Goal: Task Accomplishment & Management: Manage account settings

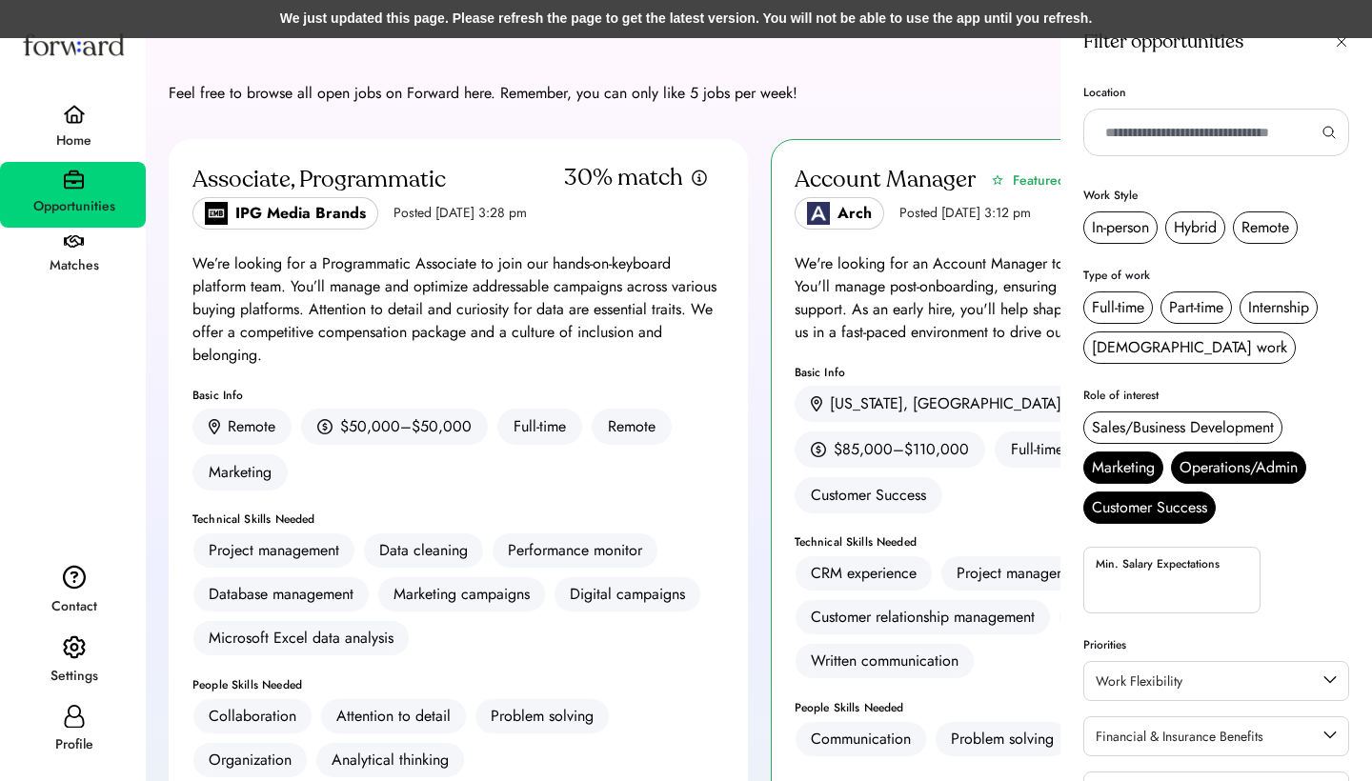
click at [85, 142] on div "Home" at bounding box center [74, 141] width 144 height 23
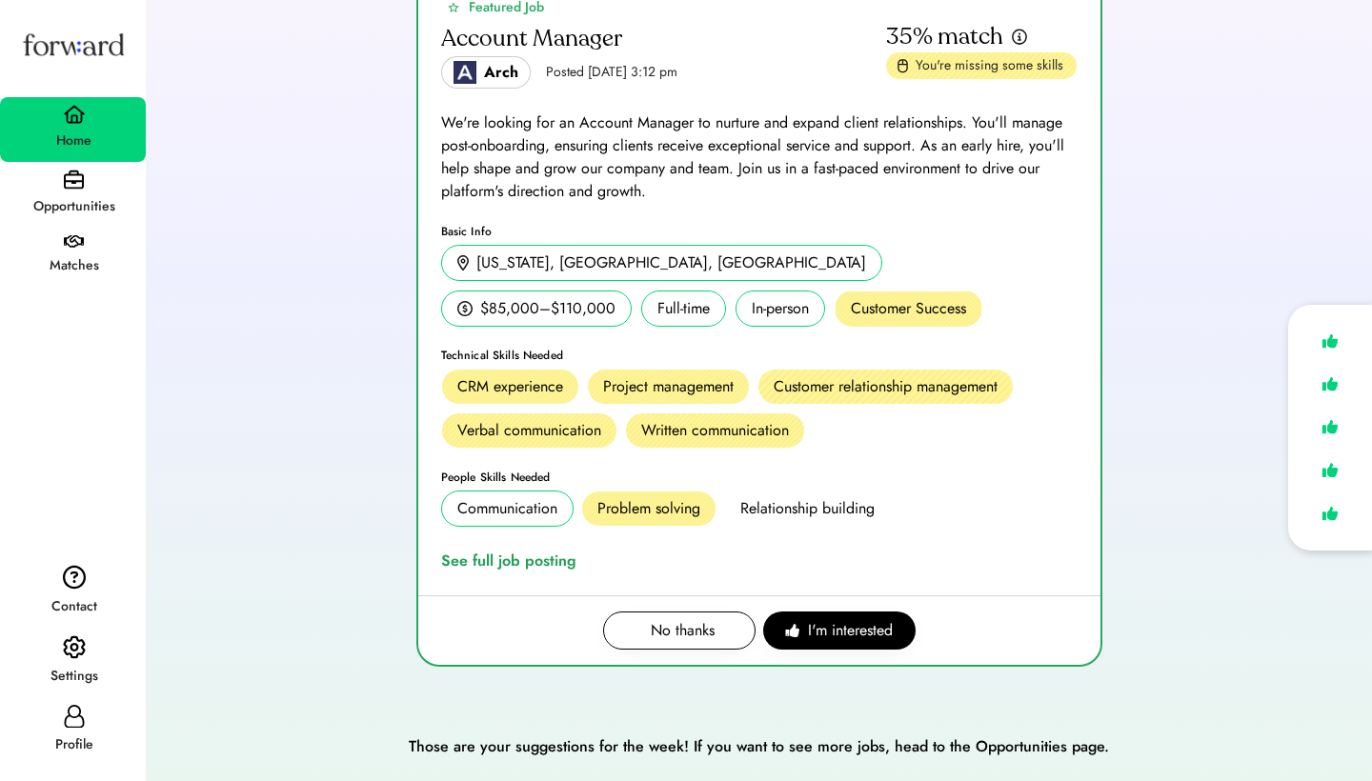
scroll to position [234, 0]
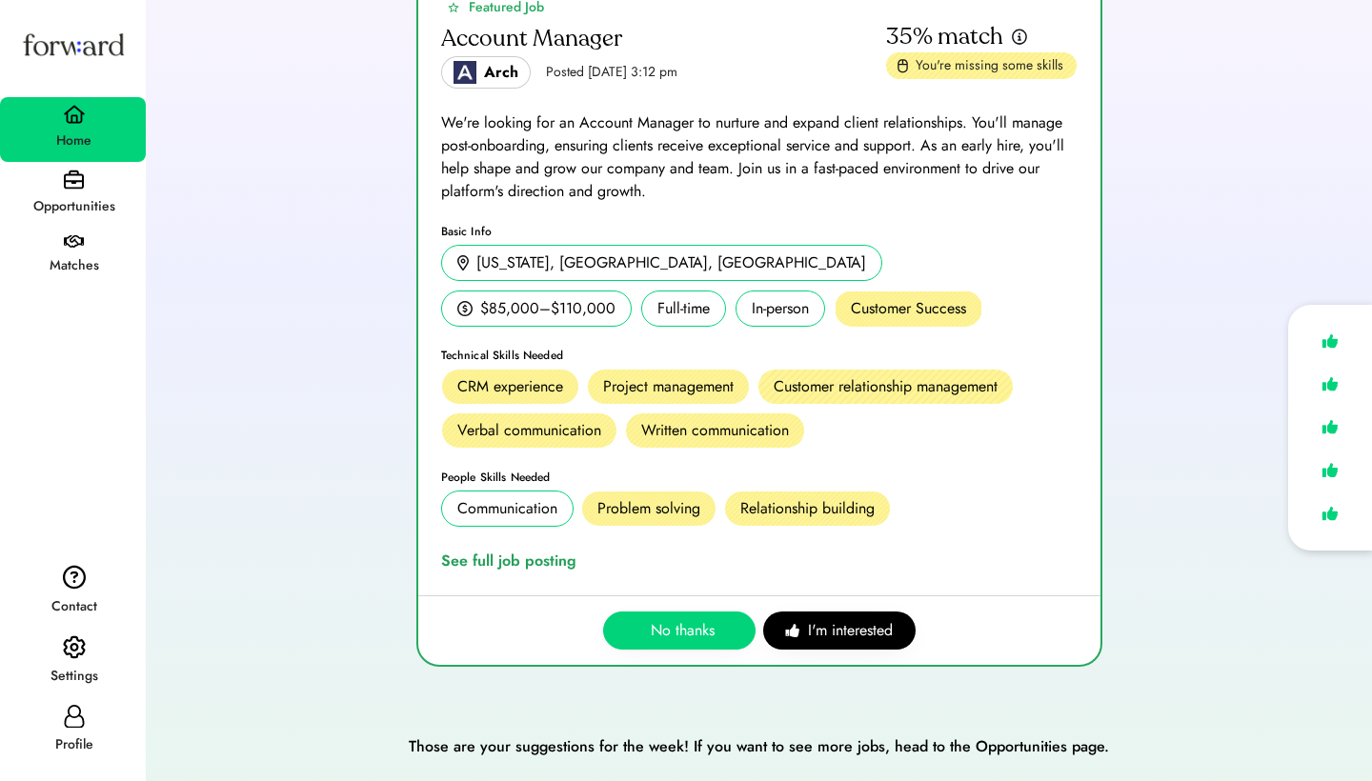
click at [675, 642] on button "No thanks" at bounding box center [679, 630] width 152 height 38
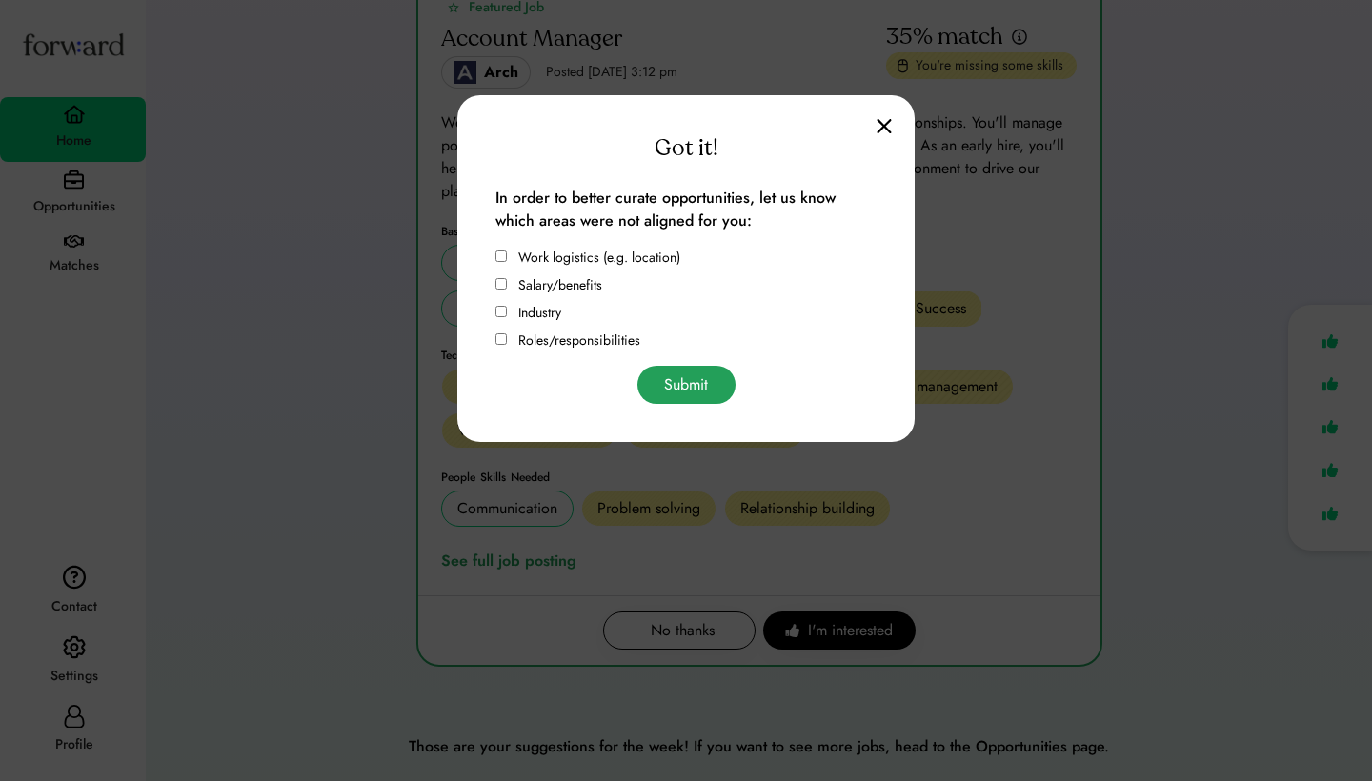
click at [678, 374] on button "Submit" at bounding box center [686, 385] width 98 height 38
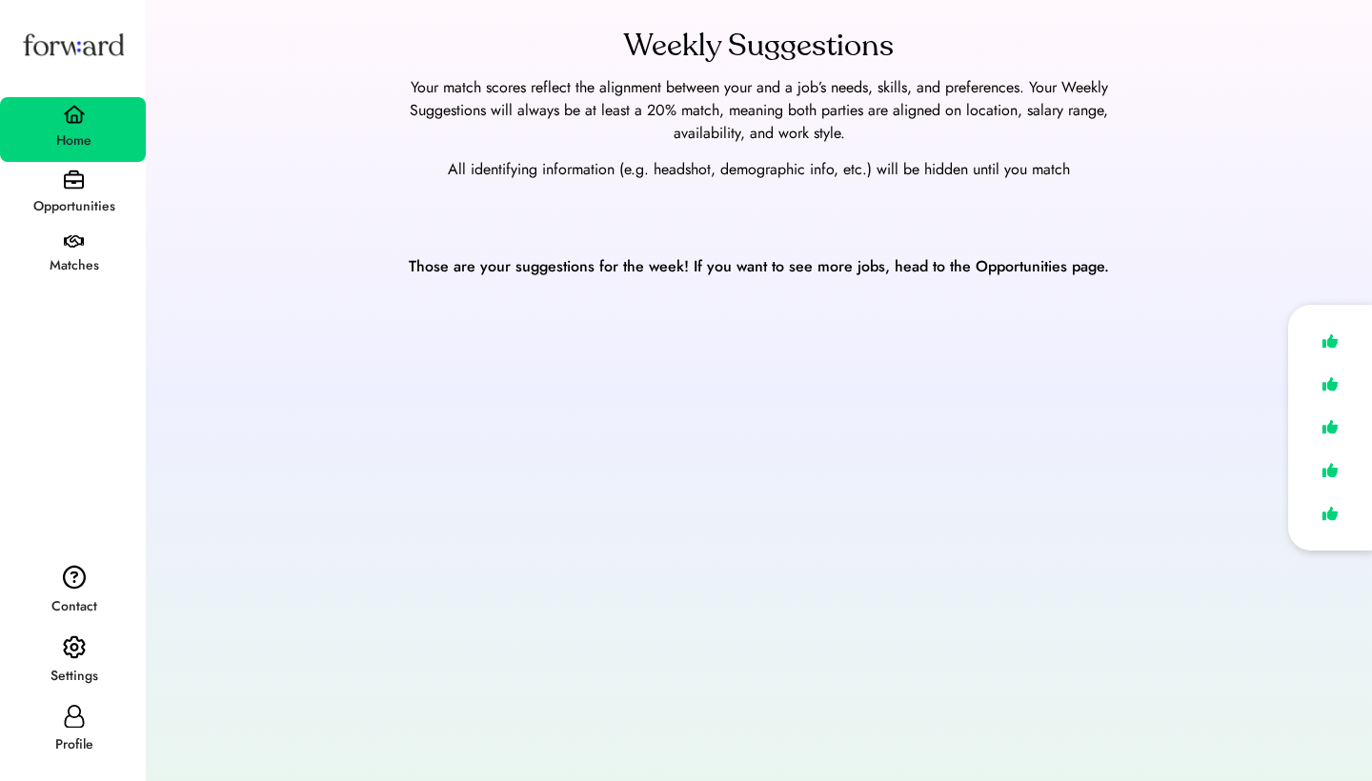
click at [90, 188] on div "Opportunities" at bounding box center [73, 195] width 146 height 66
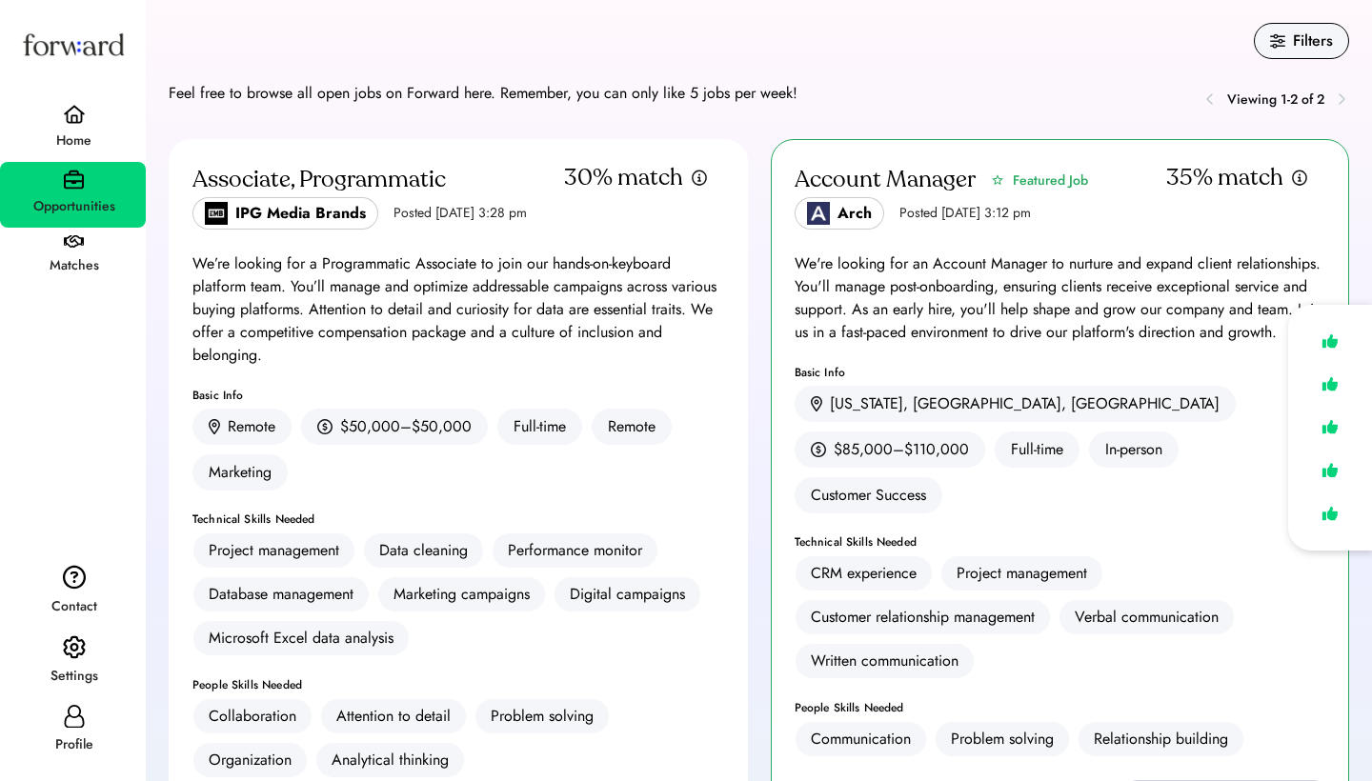
click at [1329, 47] on div "Filters" at bounding box center [1312, 41] width 40 height 23
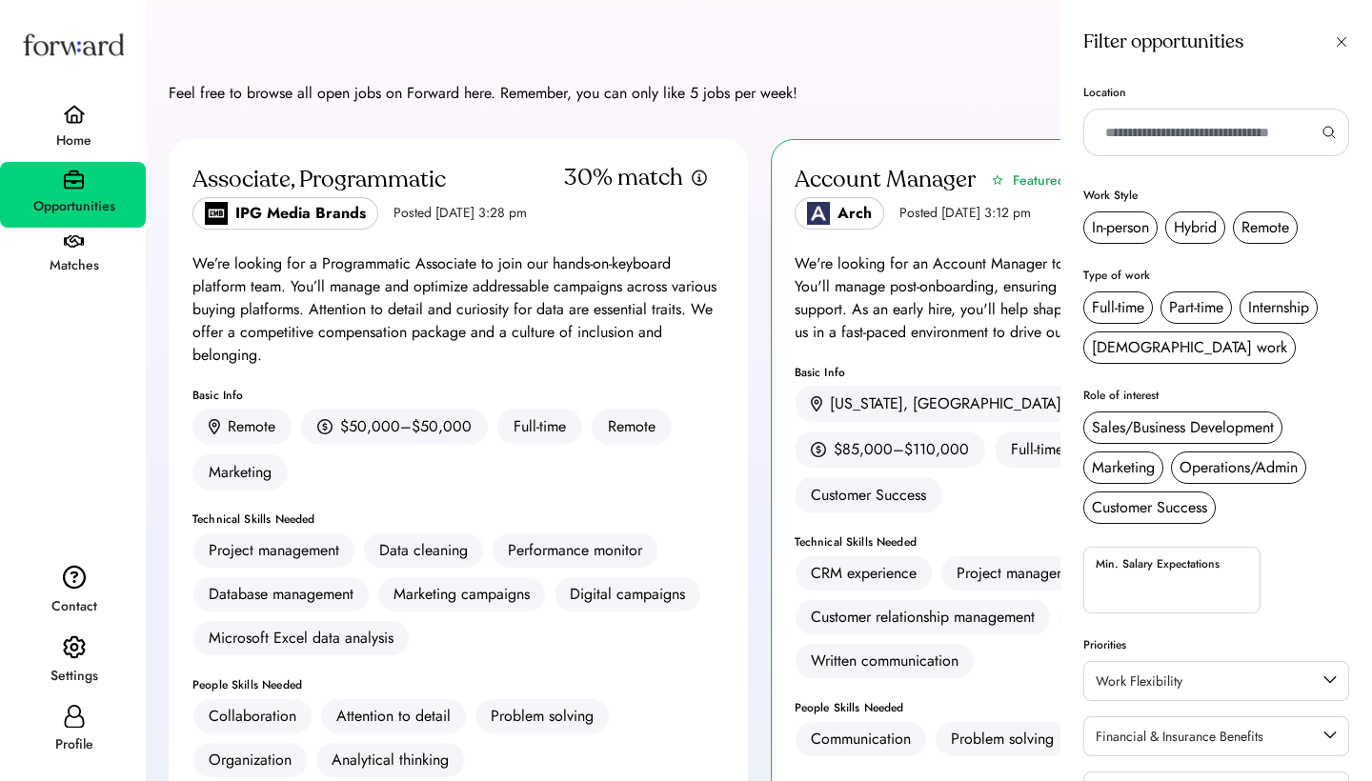
click at [880, 97] on div "Viewing 1-2 of 2" at bounding box center [1072, 99] width 551 height 34
click at [1335, 42] on icon at bounding box center [1340, 41] width 15 height 15
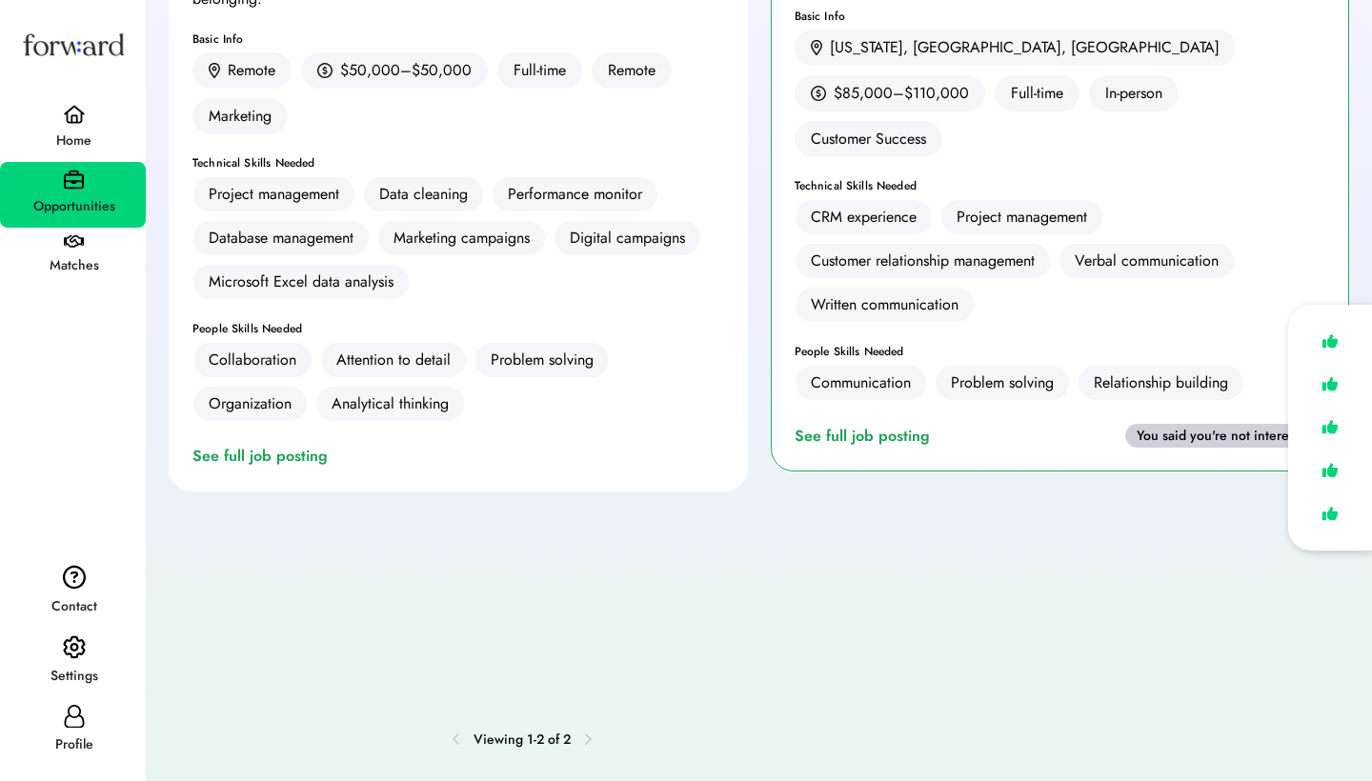
scroll to position [356, 0]
click at [589, 737] on icon at bounding box center [587, 738] width 15 height 15
click at [82, 249] on img at bounding box center [74, 241] width 20 height 13
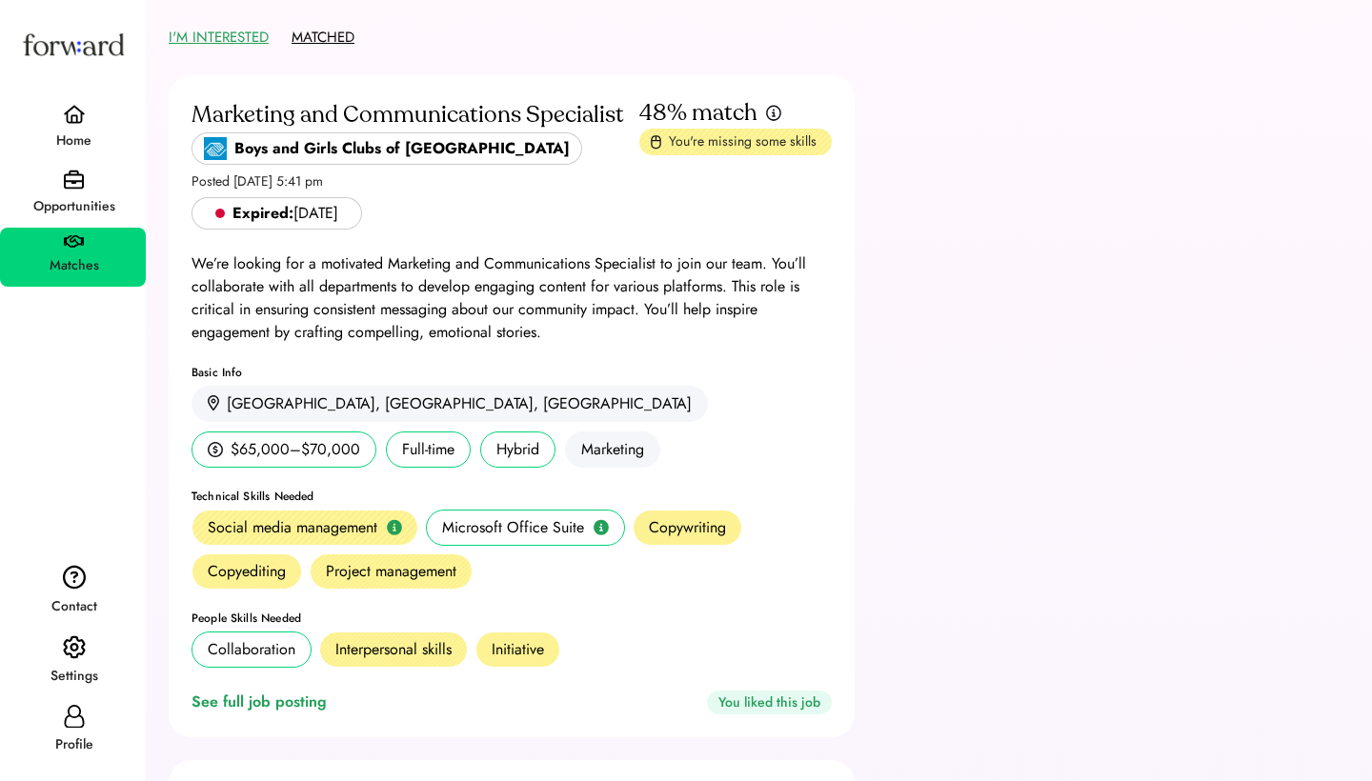
click at [318, 42] on button "MATCHED" at bounding box center [322, 38] width 63 height 30
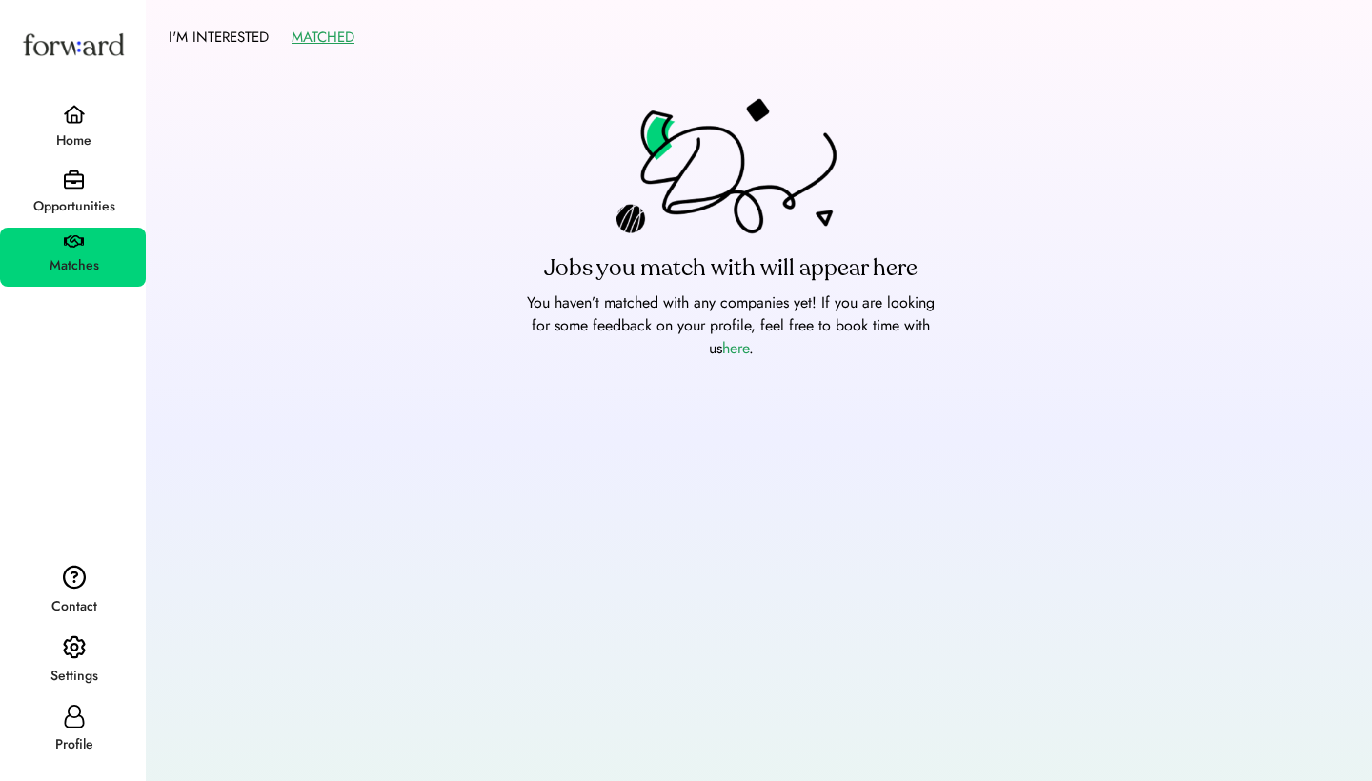
click at [274, 37] on div "I'M INTERESTED MATCHED" at bounding box center [759, 38] width 1180 height 30
click at [255, 33] on button "I'M INTERESTED" at bounding box center [219, 38] width 100 height 30
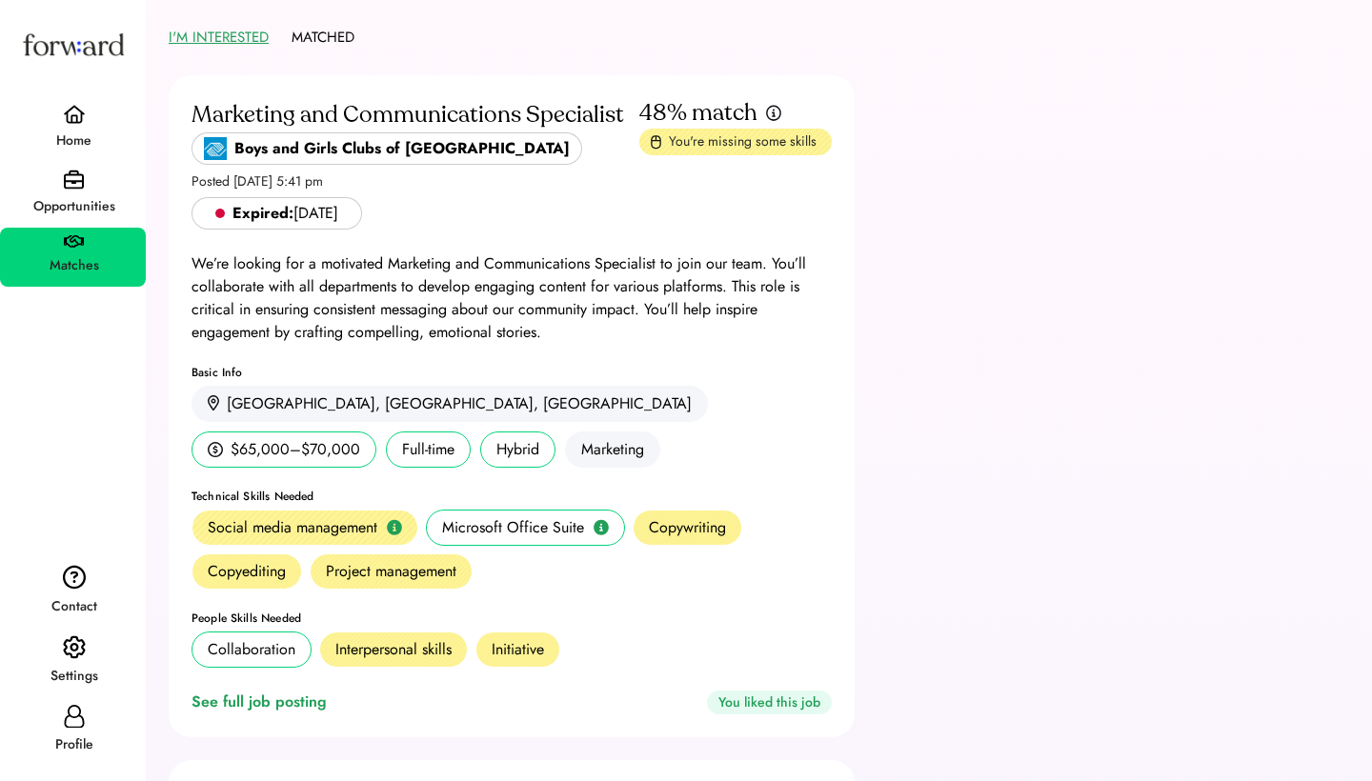
click at [78, 104] on div "Home" at bounding box center [73, 129] width 146 height 65
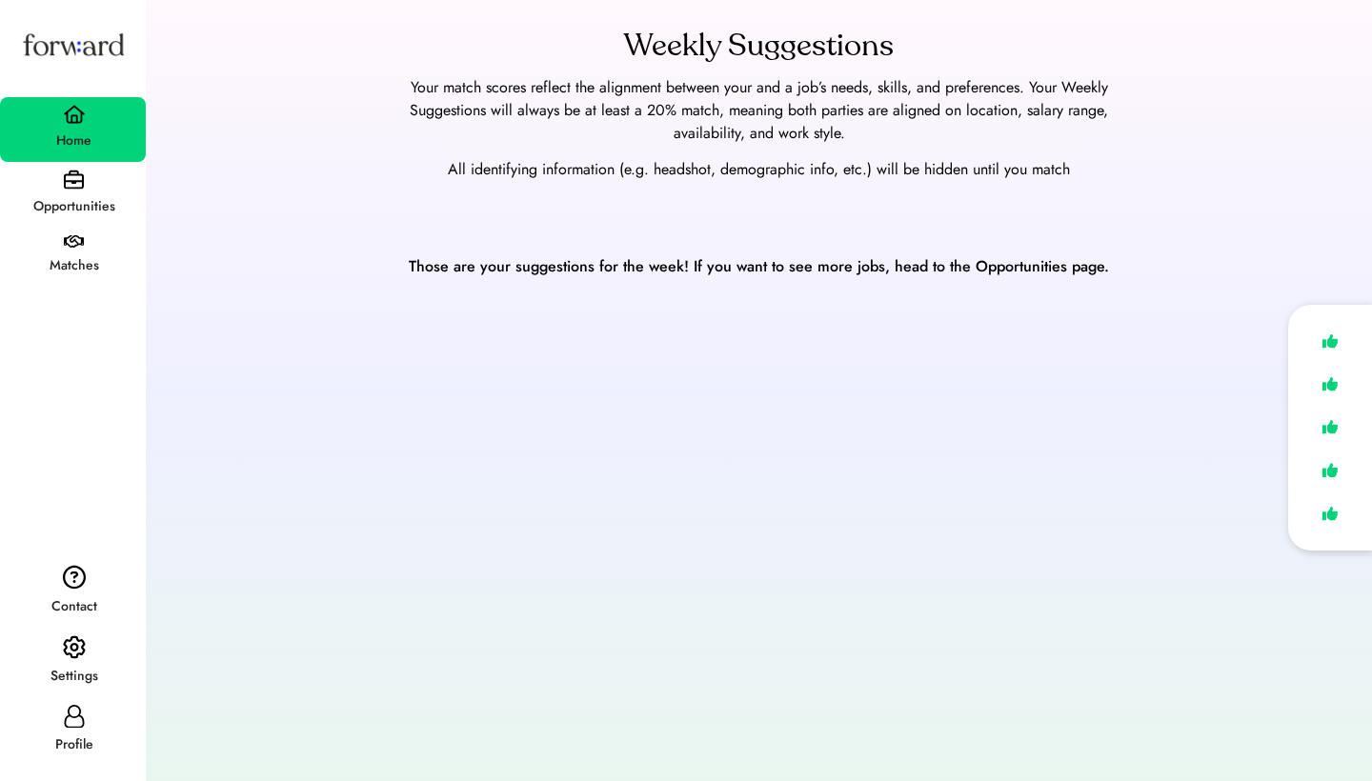
click at [78, 104] on div "Home" at bounding box center [73, 129] width 146 height 65
click at [108, 203] on div "Opportunities" at bounding box center [74, 206] width 144 height 23
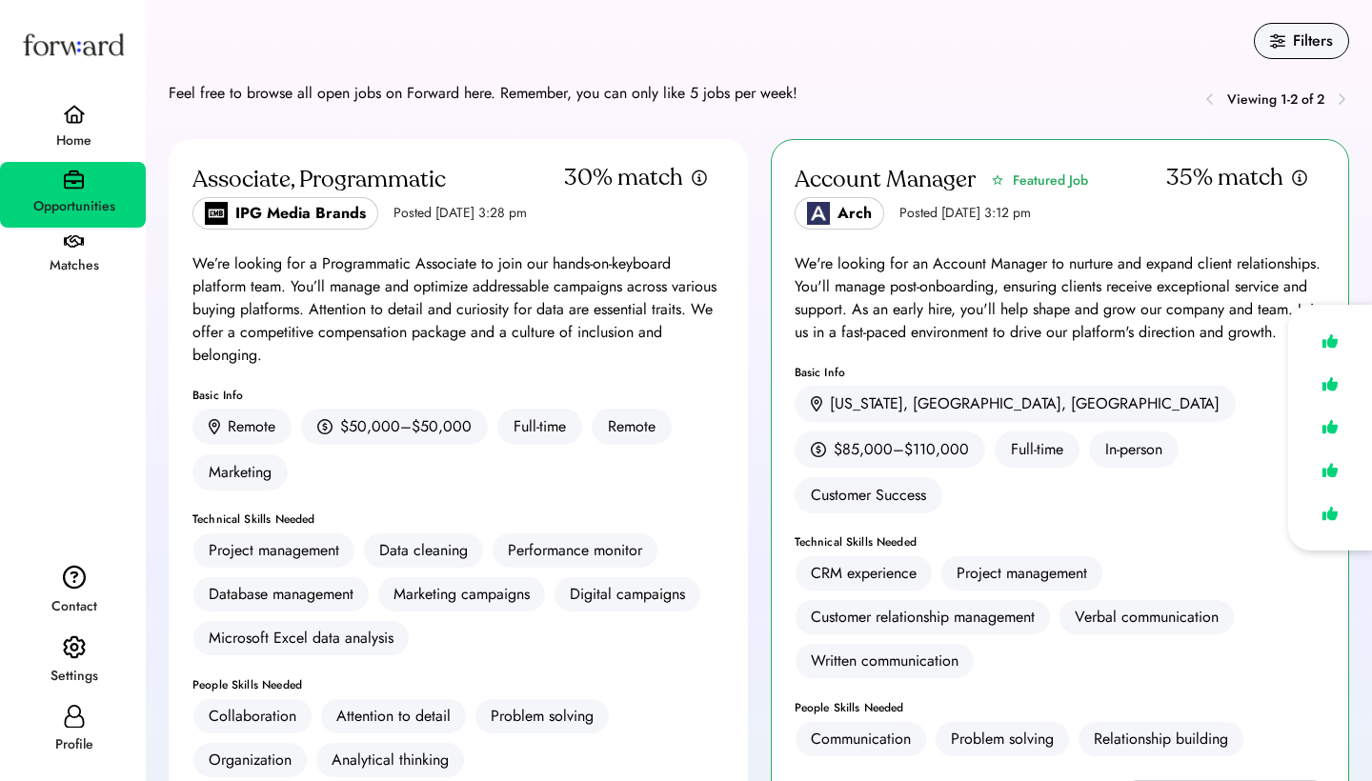
click at [102, 205] on div "Opportunities" at bounding box center [74, 206] width 144 height 23
click at [1305, 34] on div "Filters" at bounding box center [1312, 41] width 40 height 23
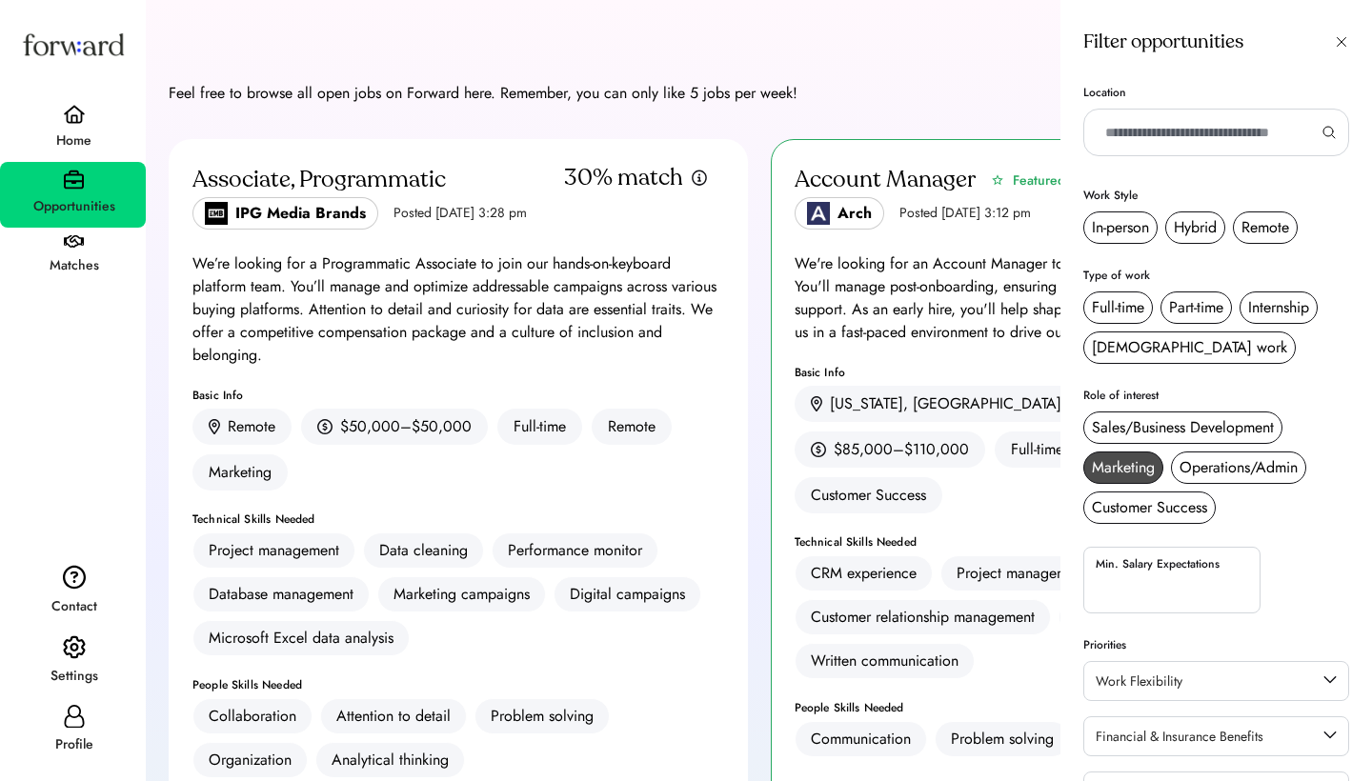
click at [1116, 458] on div "Marketing" at bounding box center [1123, 467] width 63 height 23
click at [1127, 493] on div "Customer Success" at bounding box center [1149, 507] width 132 height 32
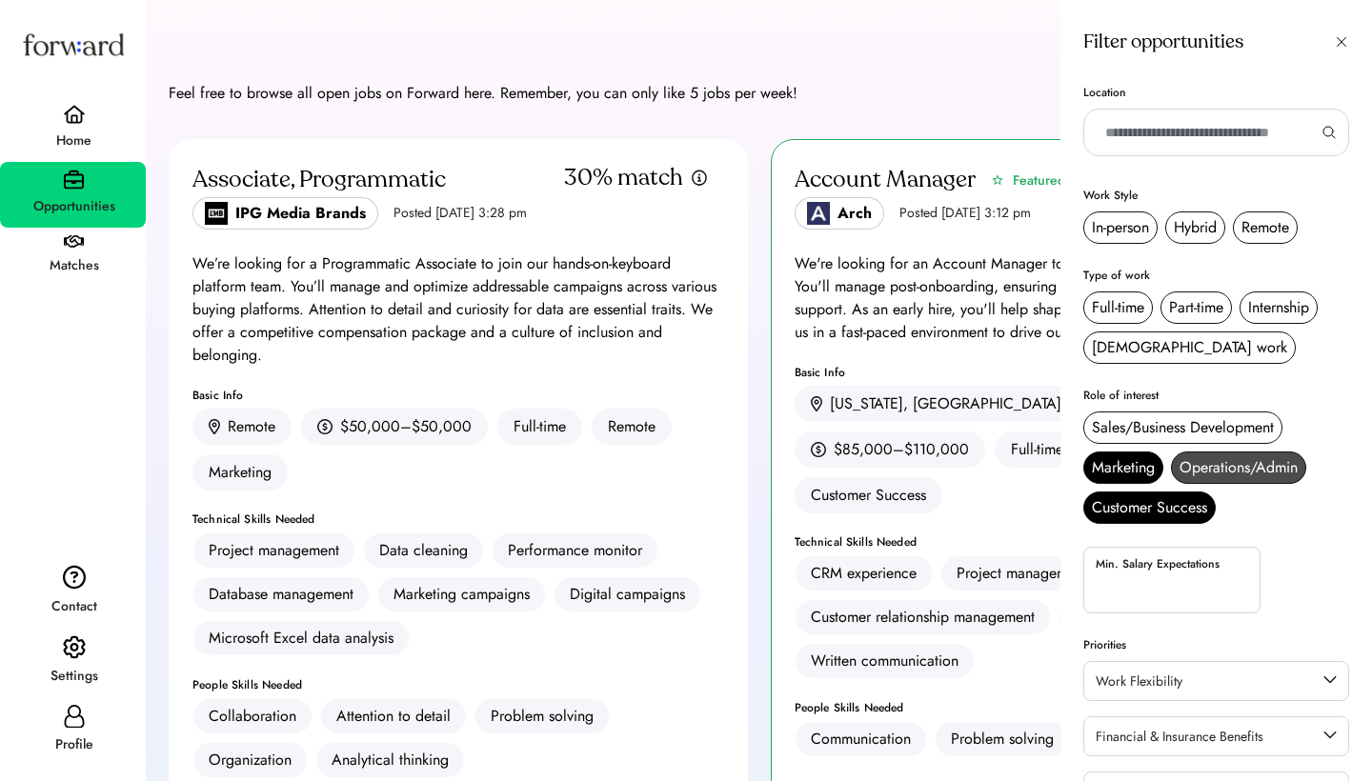
click at [1202, 472] on div "Operations/Admin" at bounding box center [1238, 467] width 118 height 23
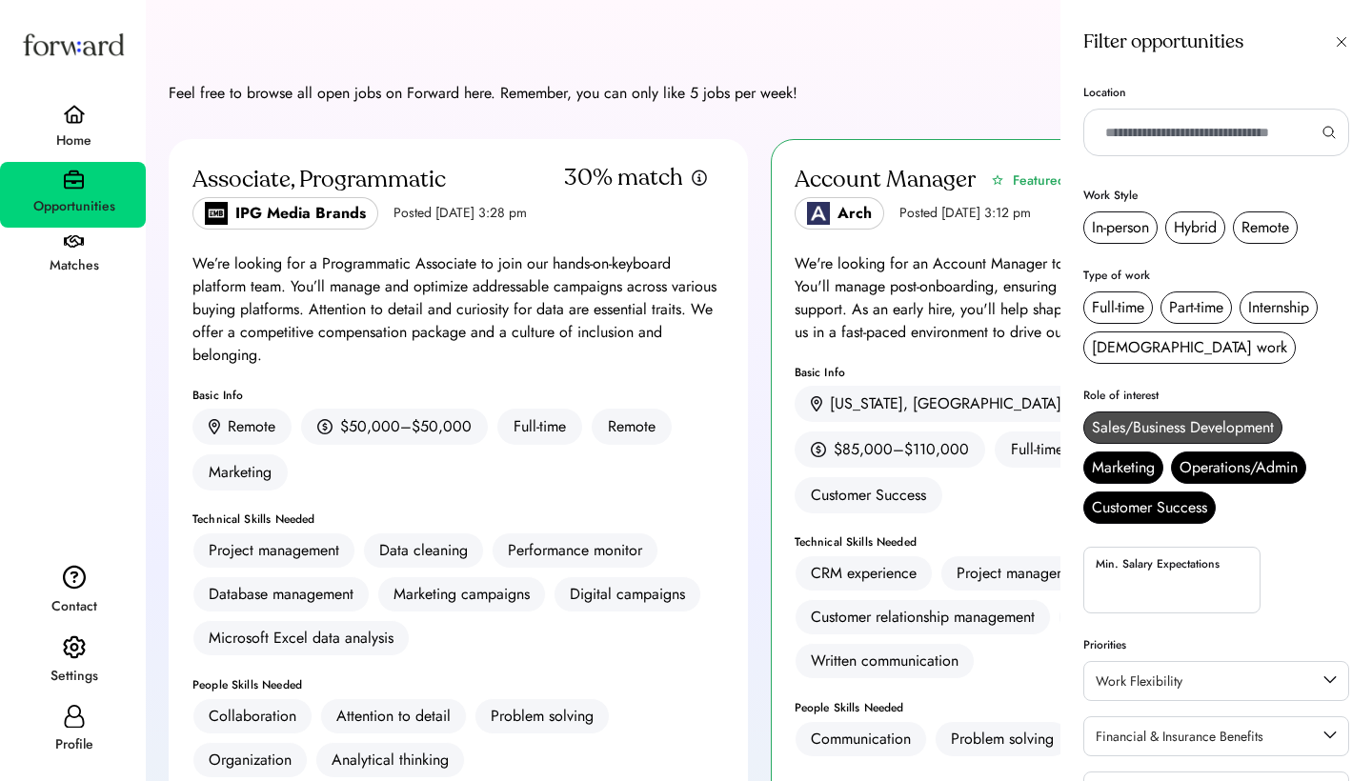
click at [1192, 431] on div "Sales/Business Development" at bounding box center [1183, 427] width 182 height 23
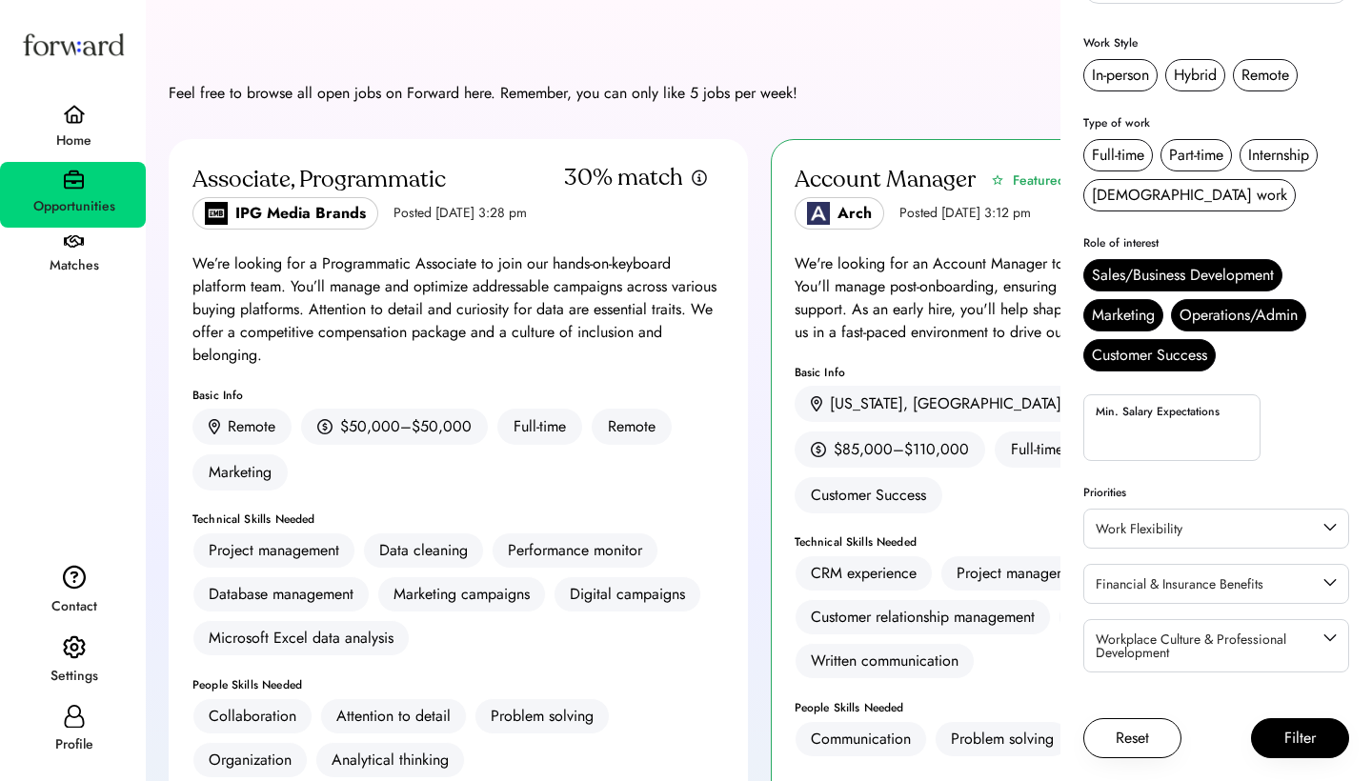
scroll to position [152, 0]
click at [1327, 751] on button "Filter" at bounding box center [1300, 738] width 98 height 40
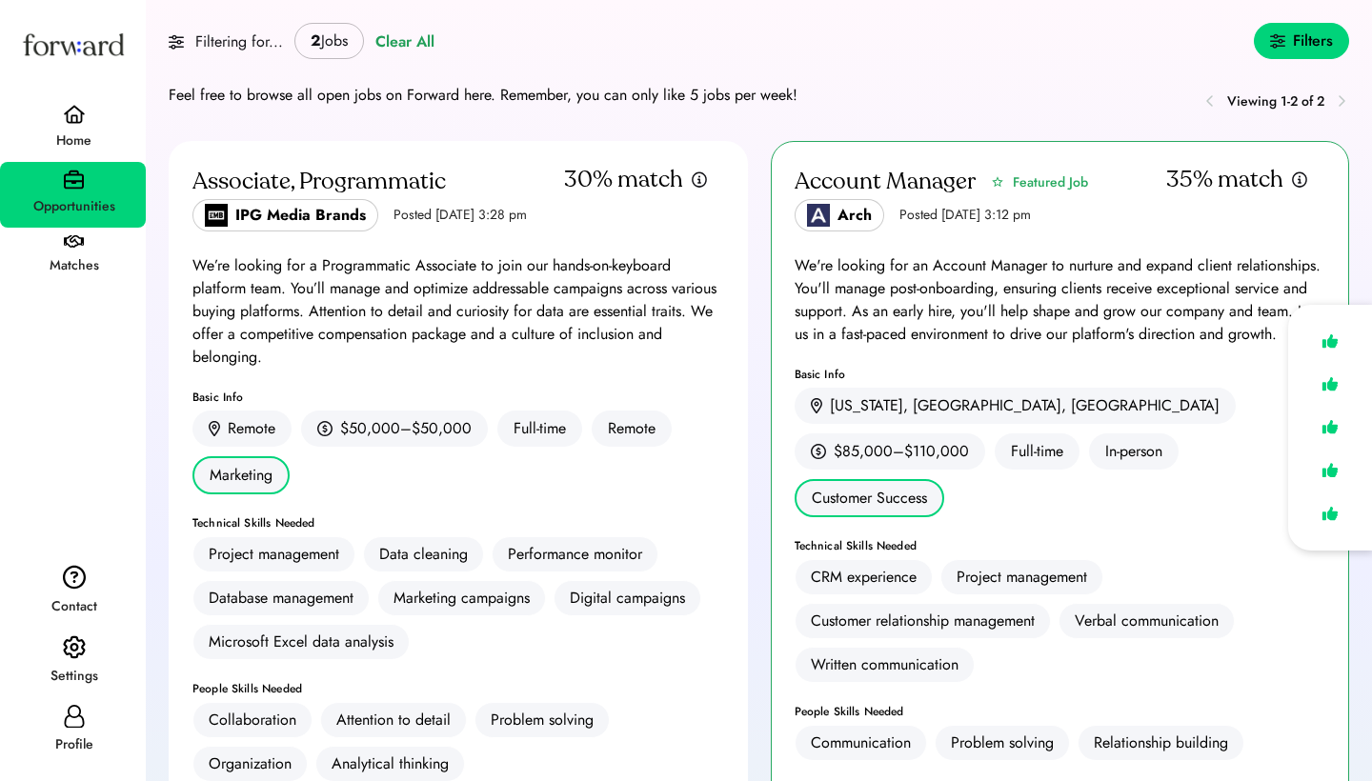
click at [431, 37] on div "Clear All" at bounding box center [404, 41] width 59 height 23
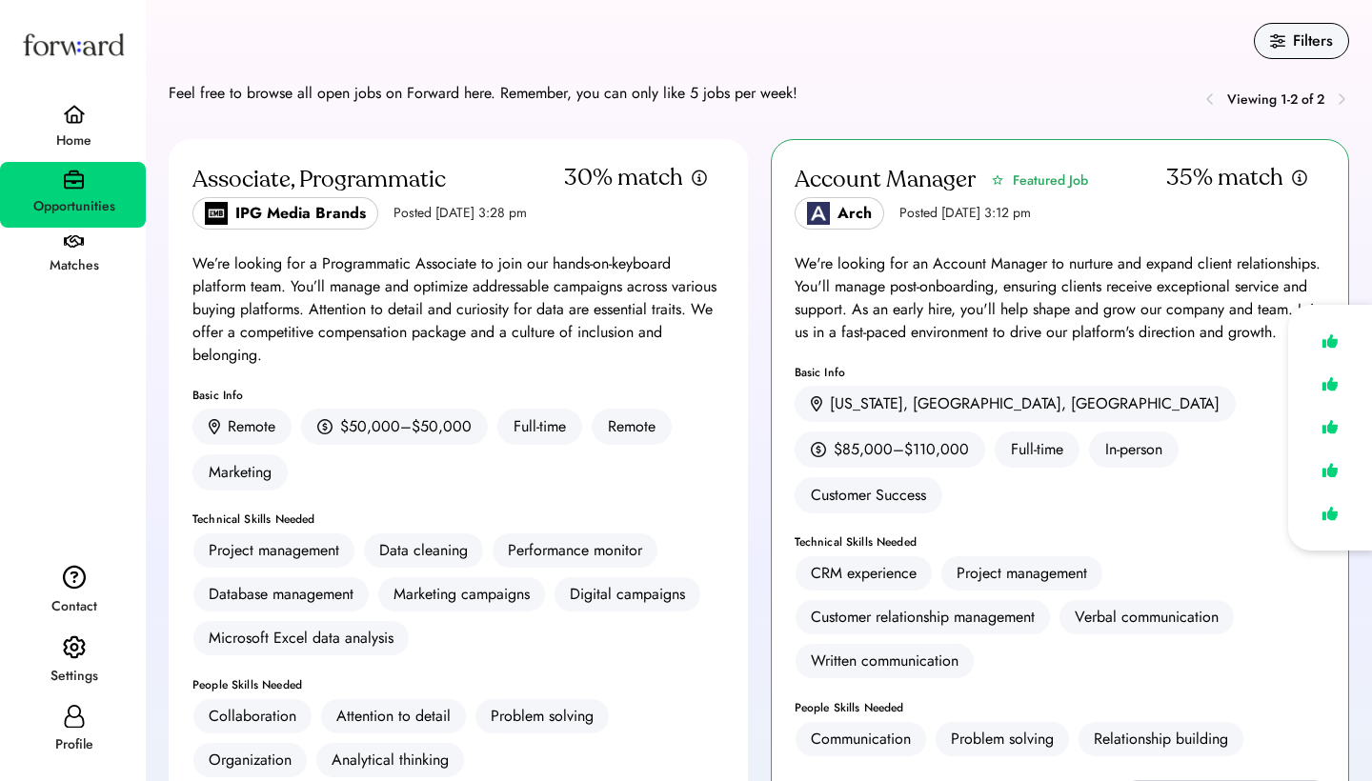
click at [1296, 28] on div "Filters" at bounding box center [1300, 41] width 95 height 36
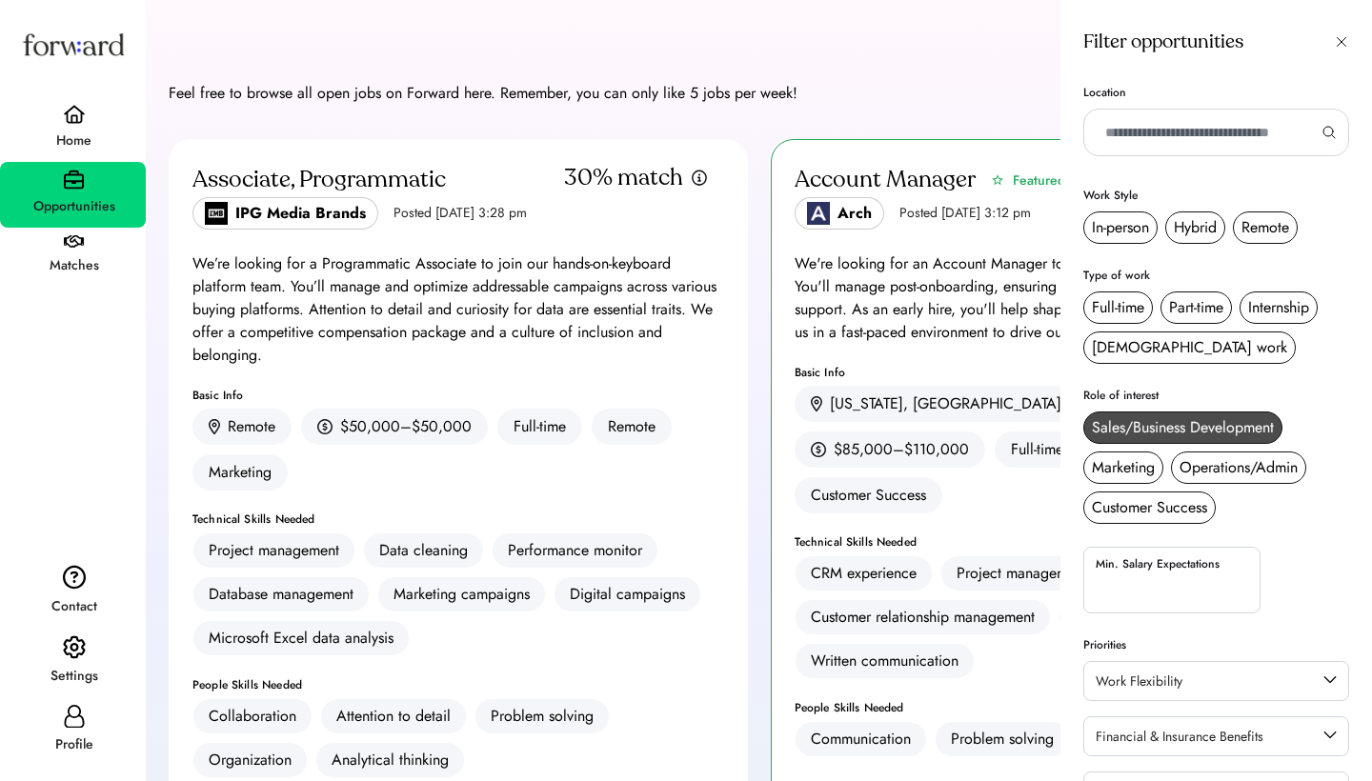
scroll to position [0, 0]
click at [1131, 227] on div "In-person" at bounding box center [1120, 227] width 57 height 23
click at [1132, 431] on div "Sales/Business Development" at bounding box center [1183, 427] width 182 height 23
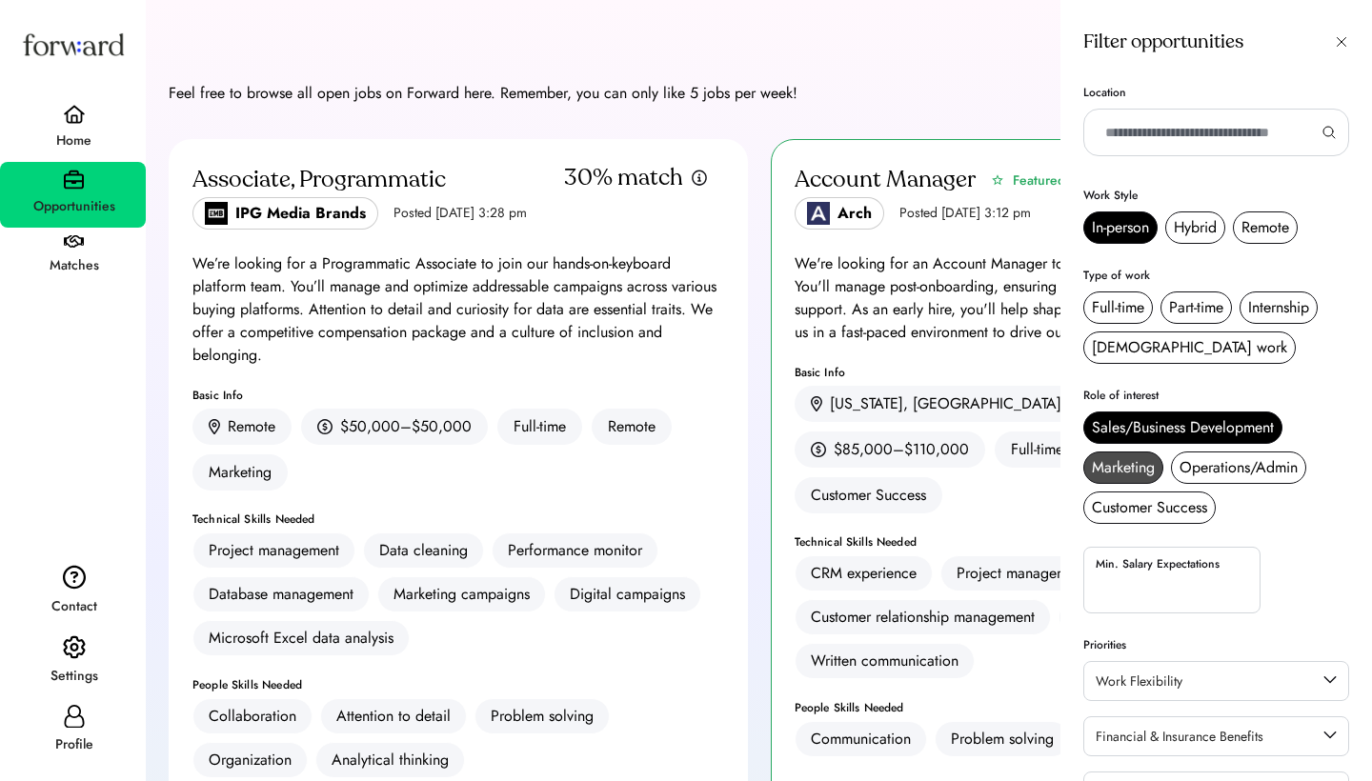
click at [1126, 470] on div "Marketing" at bounding box center [1123, 467] width 63 height 23
click at [1181, 471] on div "Operations/Admin" at bounding box center [1238, 467] width 118 height 23
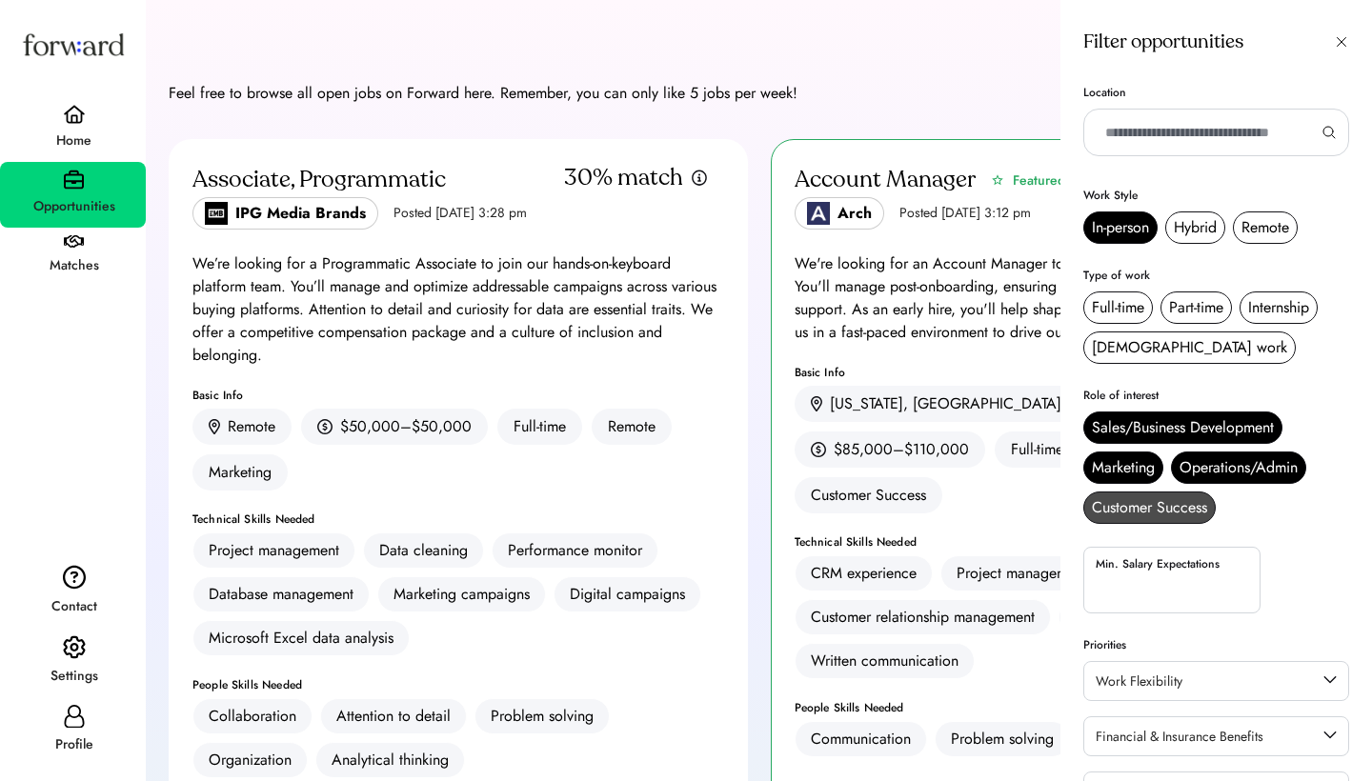
click at [1162, 504] on div "Customer Success" at bounding box center [1149, 507] width 115 height 23
click at [1132, 310] on div "Full-time" at bounding box center [1118, 307] width 52 height 23
click at [1195, 221] on div "Hybrid" at bounding box center [1194, 227] width 43 height 23
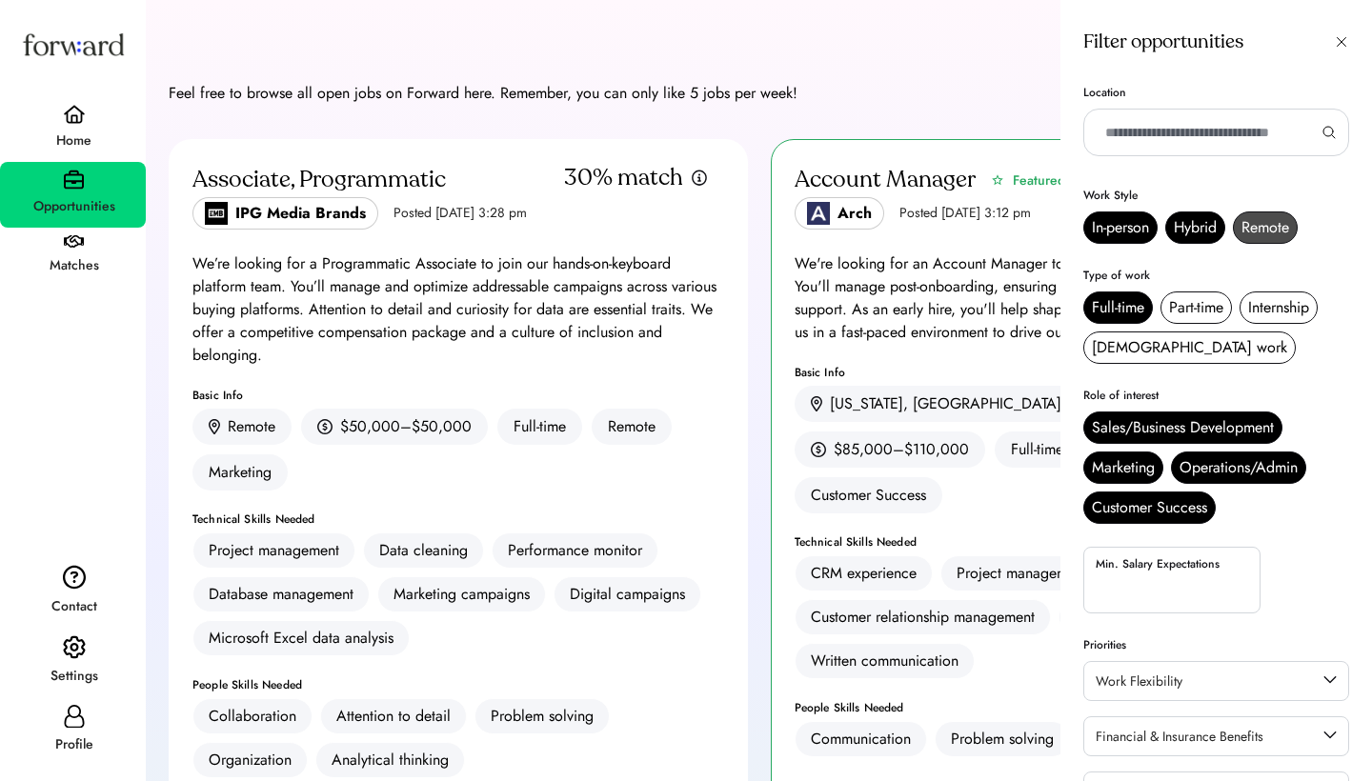
click at [1255, 214] on div "Remote" at bounding box center [1264, 227] width 65 height 32
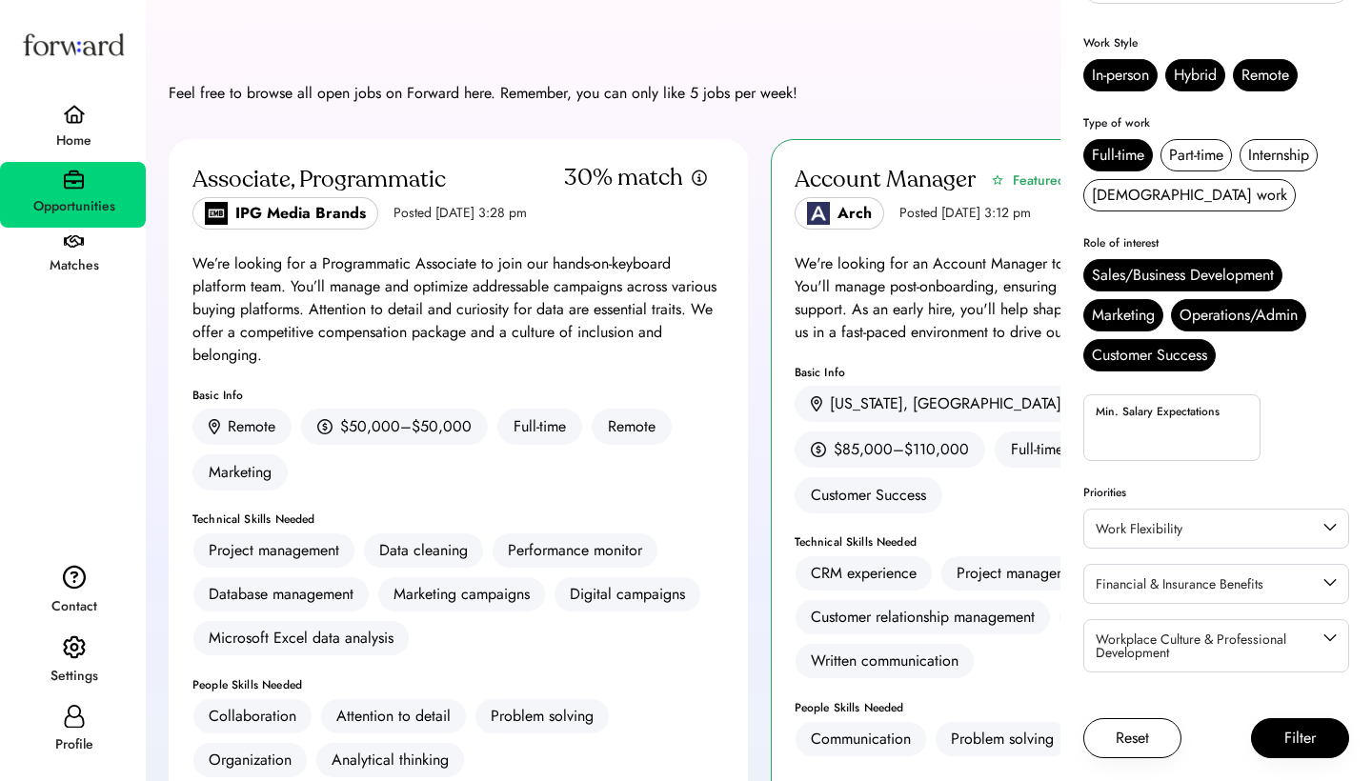
scroll to position [152, 0]
click at [1189, 593] on div "Financial & Insurance Benefits" at bounding box center [1215, 583] width 241 height 23
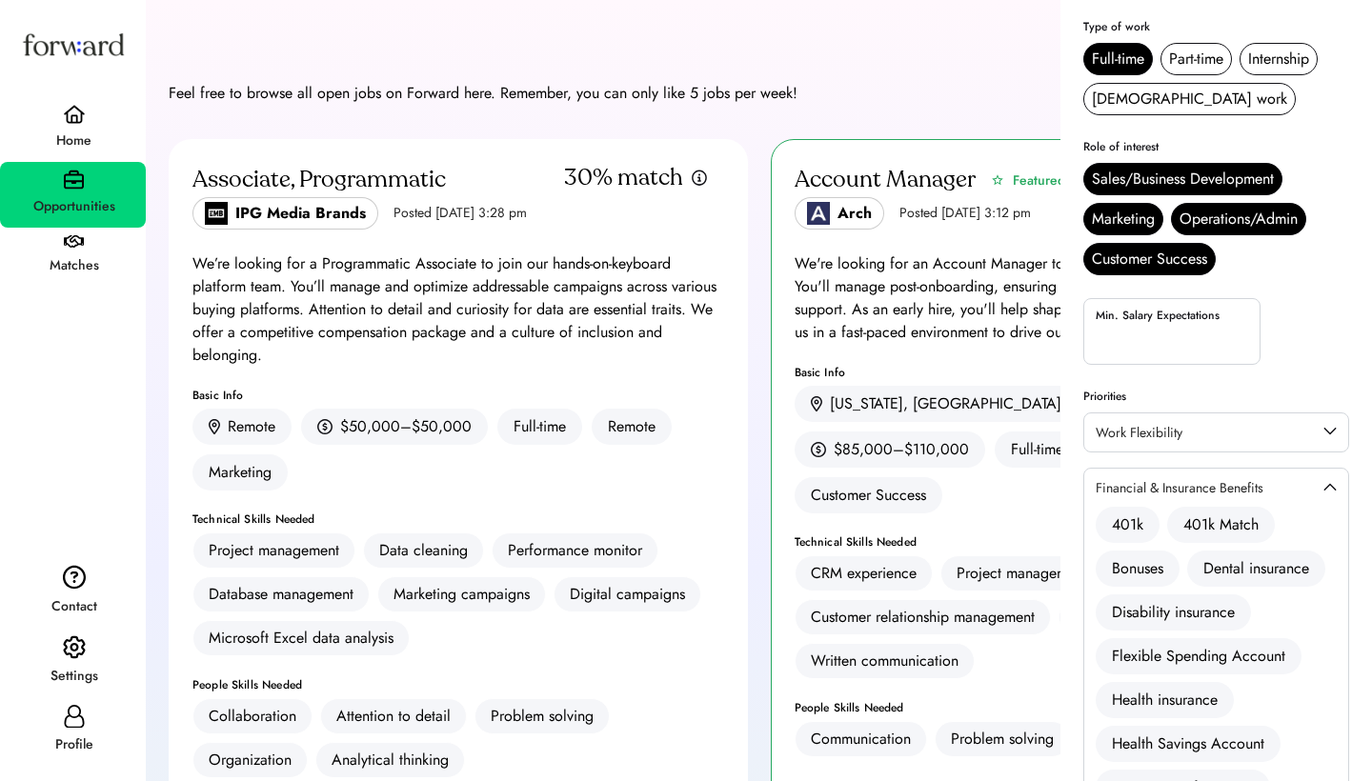
scroll to position [260, 0]
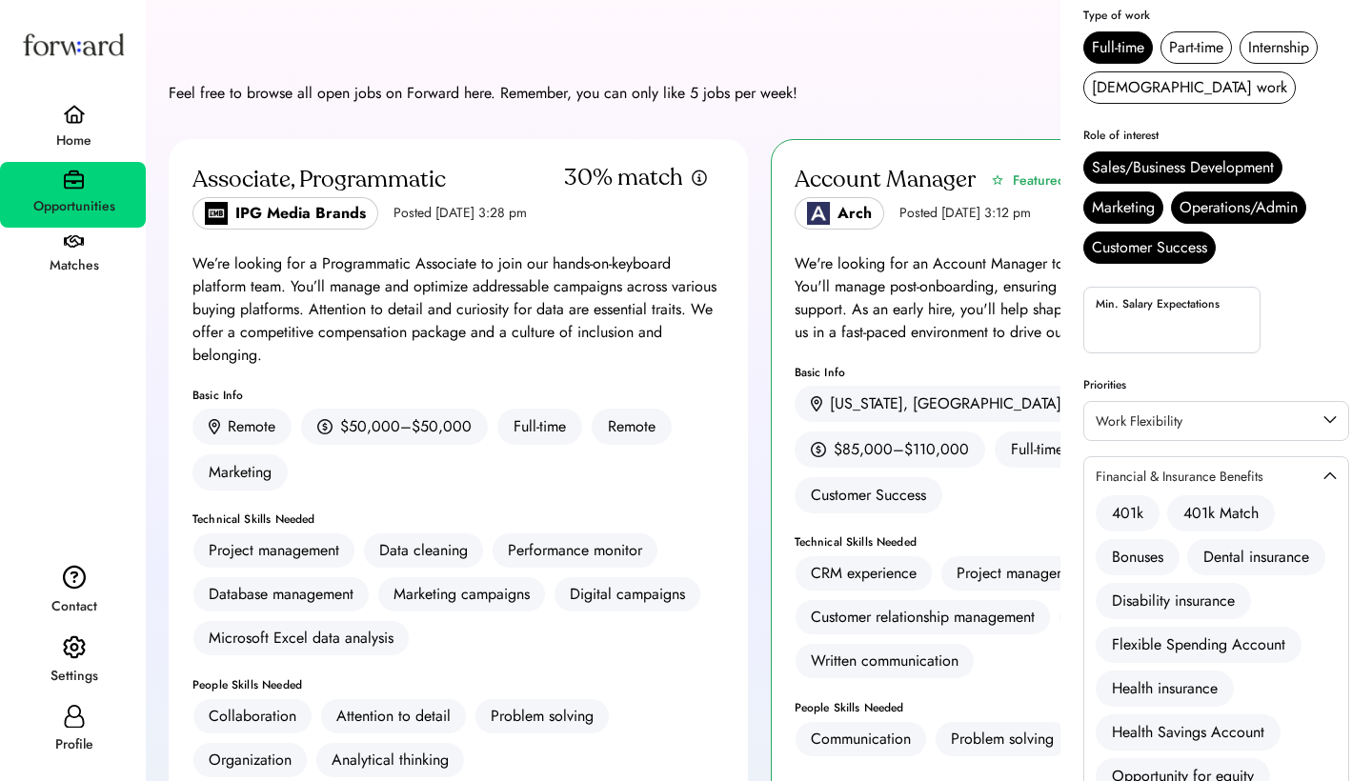
click at [1317, 470] on div "Financial & Insurance Benefits" at bounding box center [1215, 476] width 241 height 23
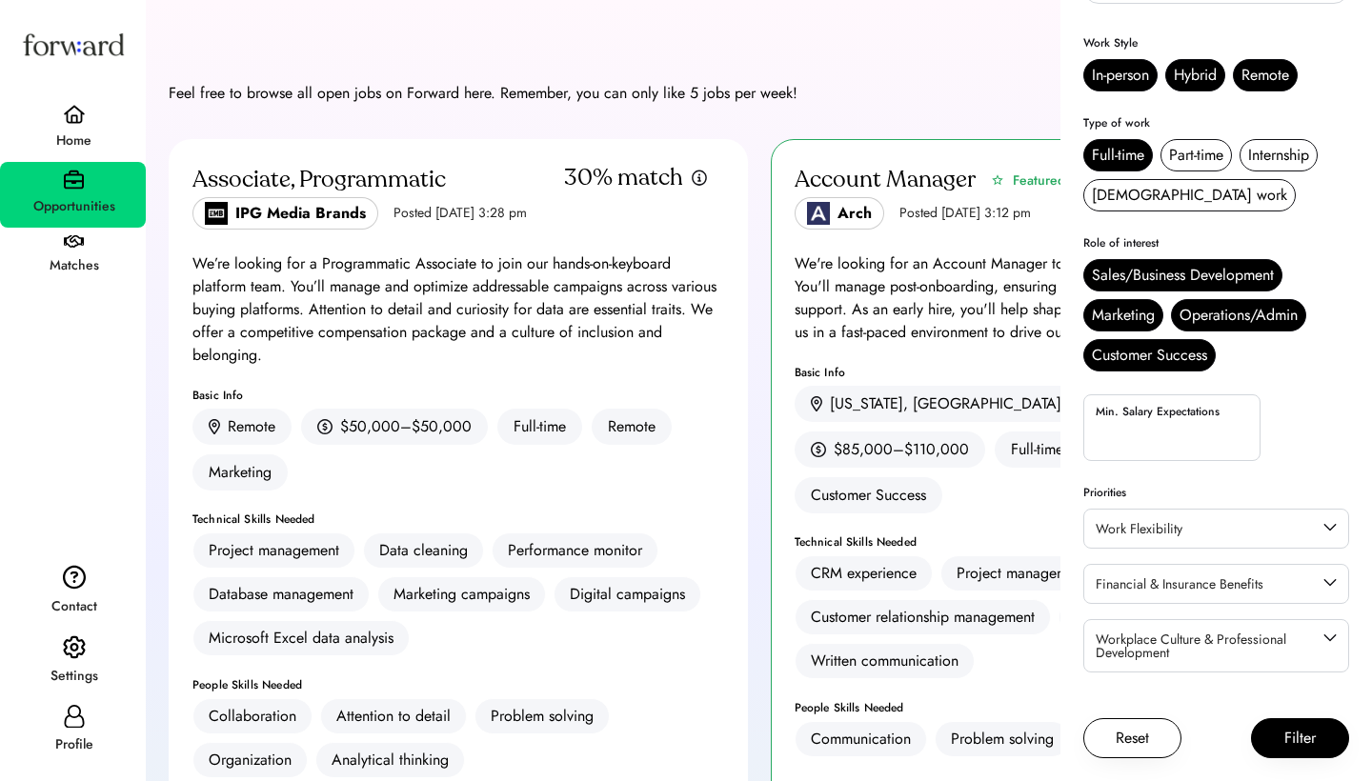
scroll to position [152, 0]
click at [1294, 736] on button "Filter" at bounding box center [1300, 738] width 98 height 40
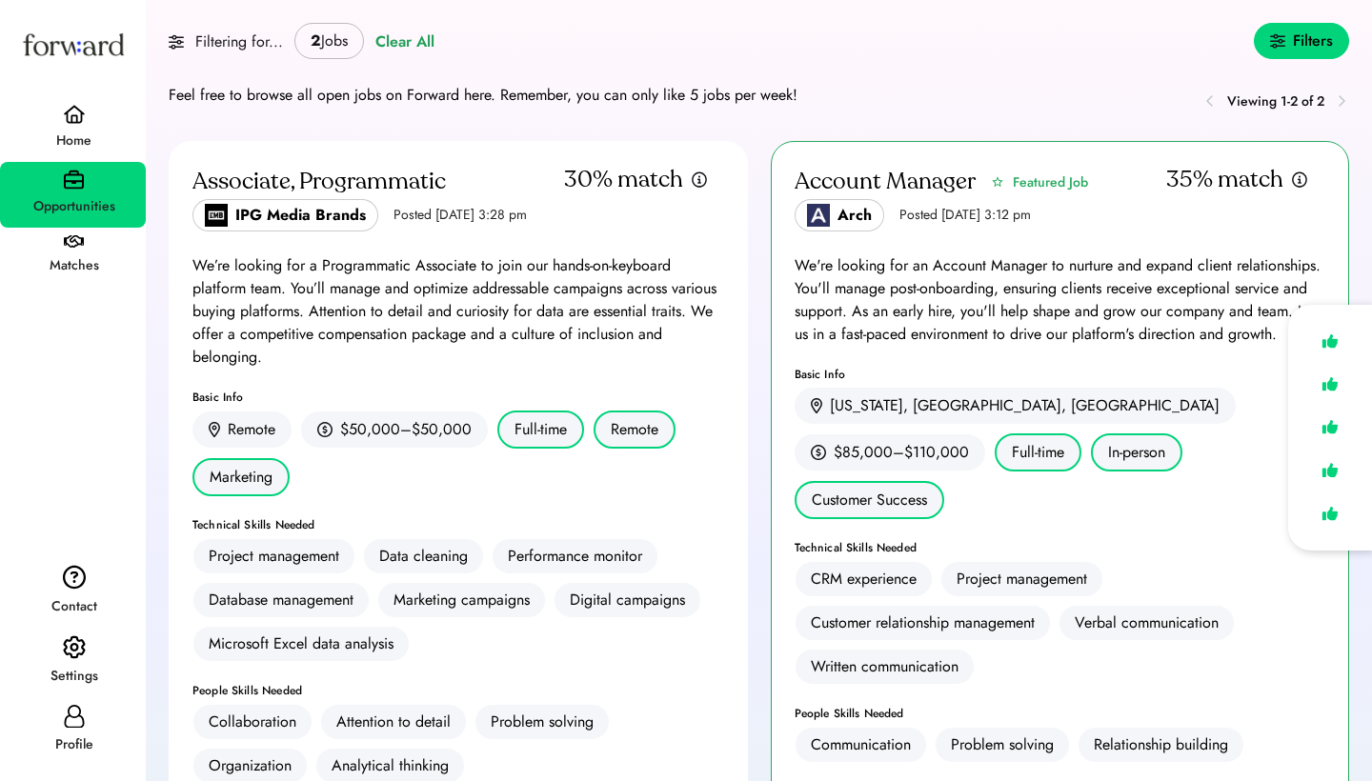
scroll to position [0, 0]
click at [64, 110] on img at bounding box center [74, 114] width 23 height 19
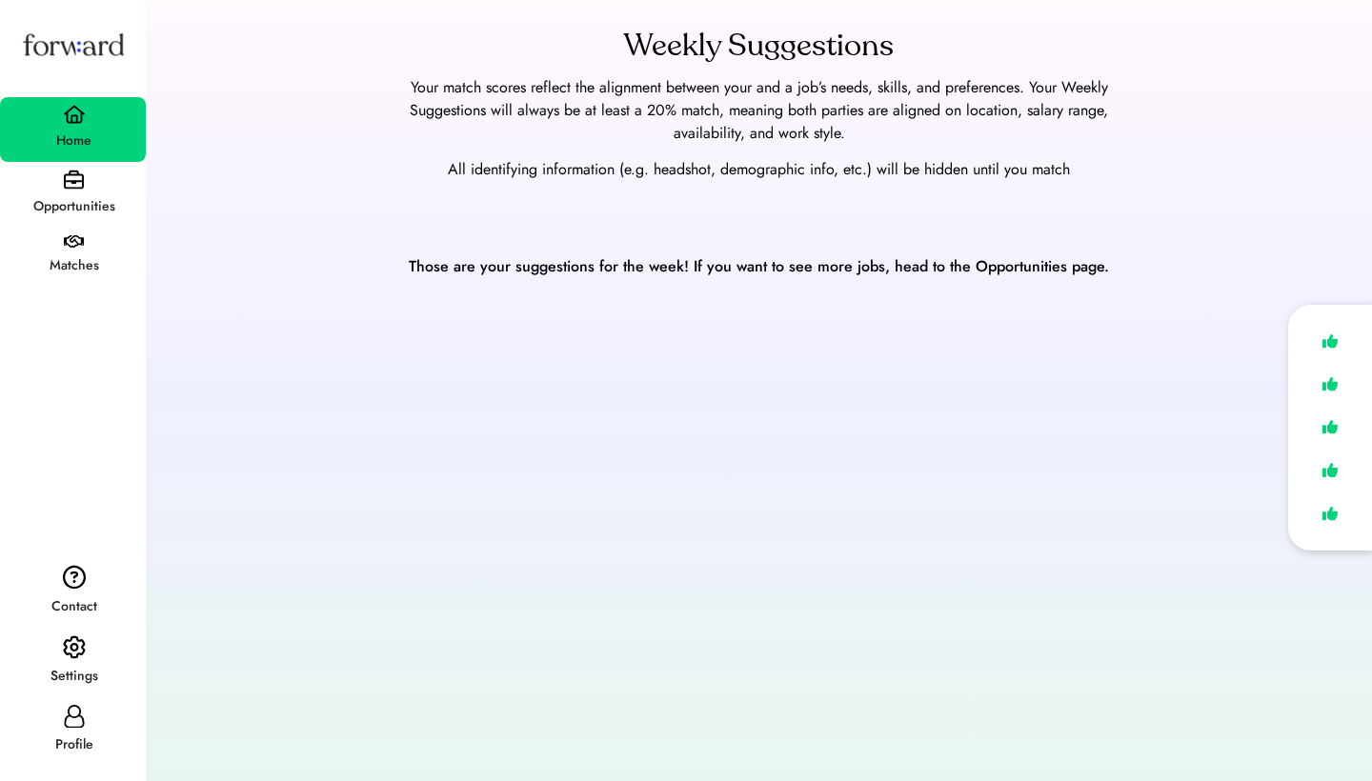
click at [64, 110] on img at bounding box center [74, 114] width 23 height 19
click at [93, 181] on div "Opportunities" at bounding box center [73, 195] width 146 height 66
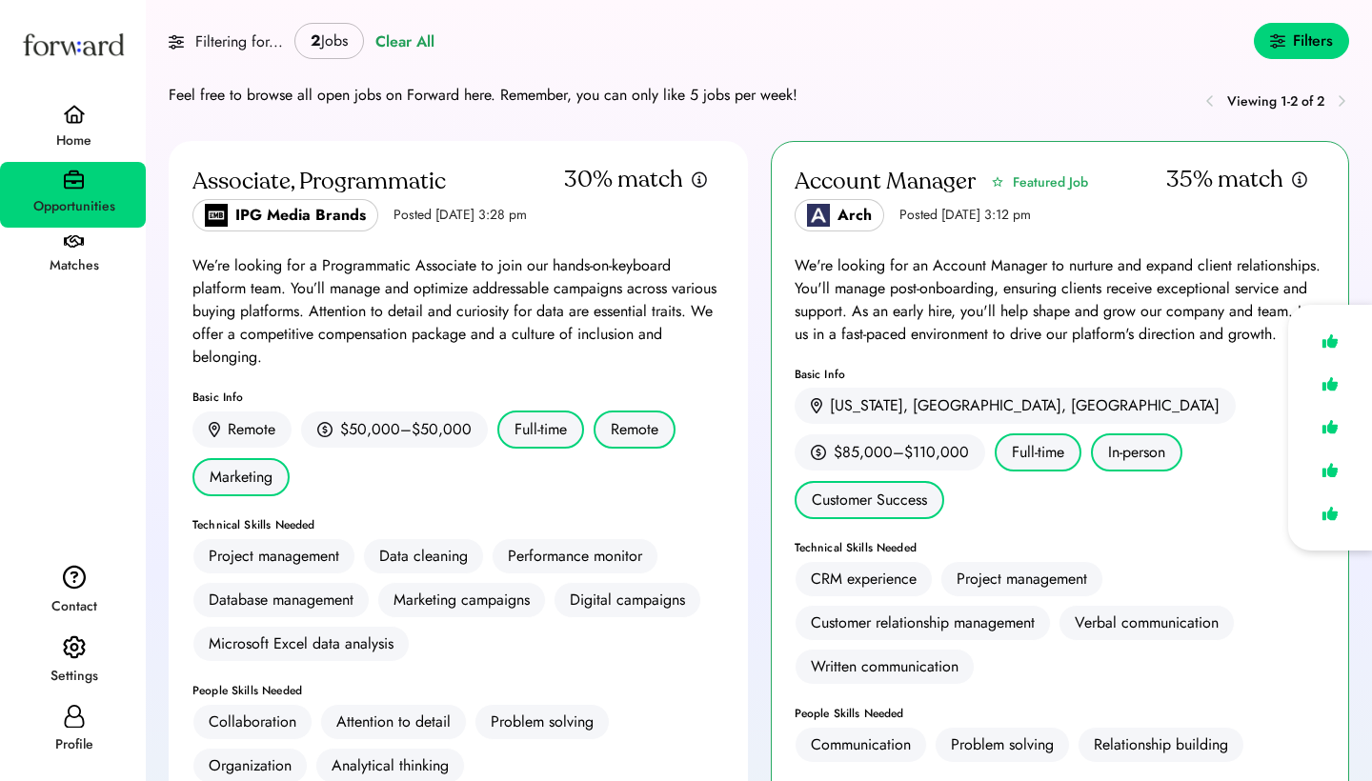
click at [93, 181] on div "Opportunities" at bounding box center [73, 195] width 146 height 66
click at [410, 42] on div "Clear All" at bounding box center [404, 41] width 59 height 23
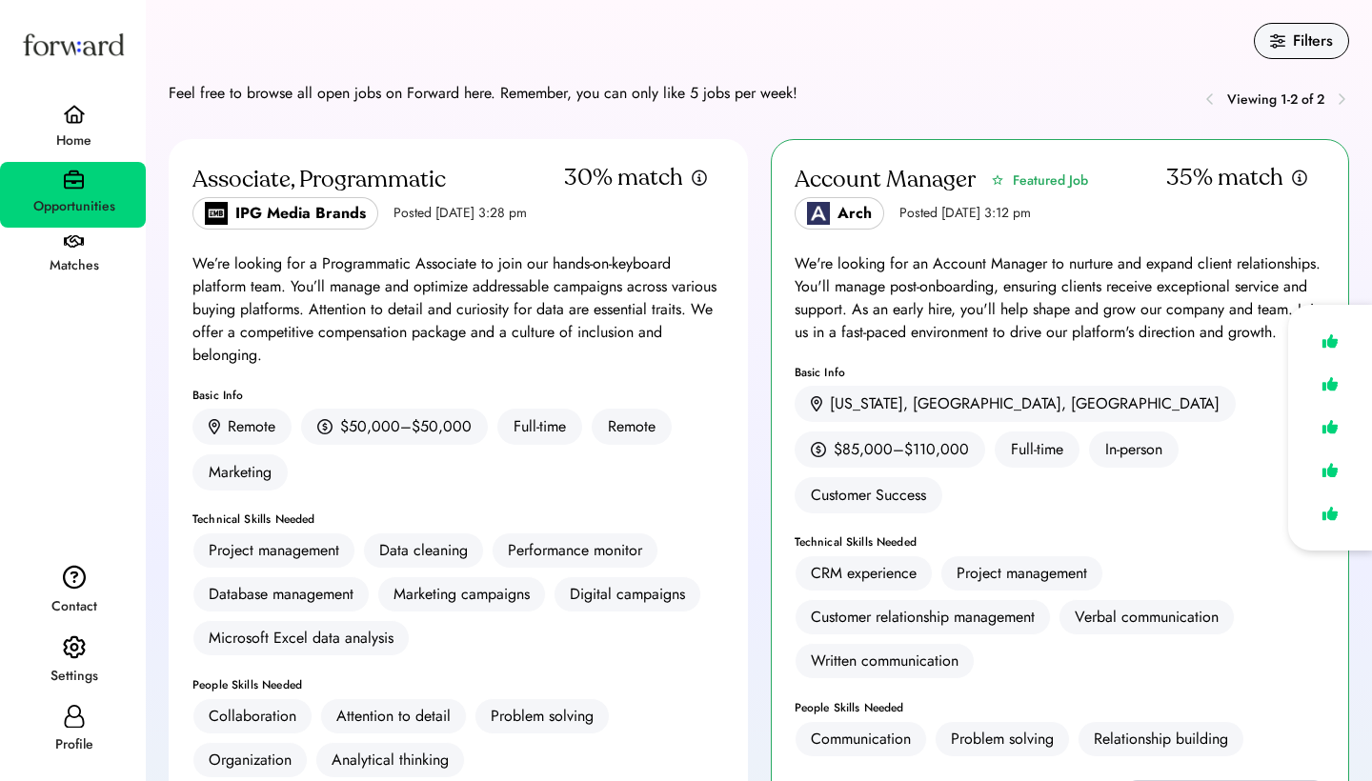
click at [1297, 102] on div "Viewing 1-2 of 2" at bounding box center [1275, 100] width 97 height 20
click at [1321, 95] on div "Viewing 1-2 of 2" at bounding box center [1275, 100] width 97 height 20
click at [54, 735] on div "Profile" at bounding box center [74, 744] width 144 height 23
select select "*****"
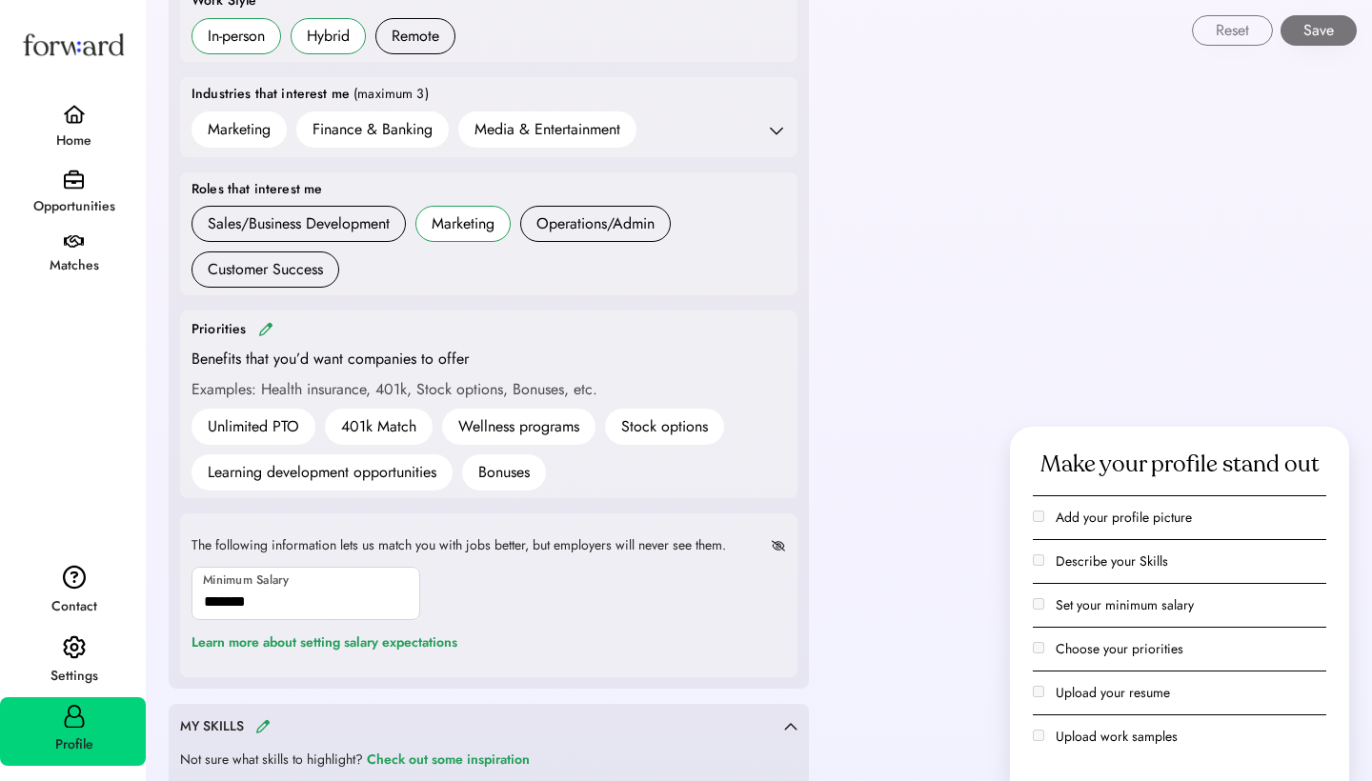
scroll to position [740, 0]
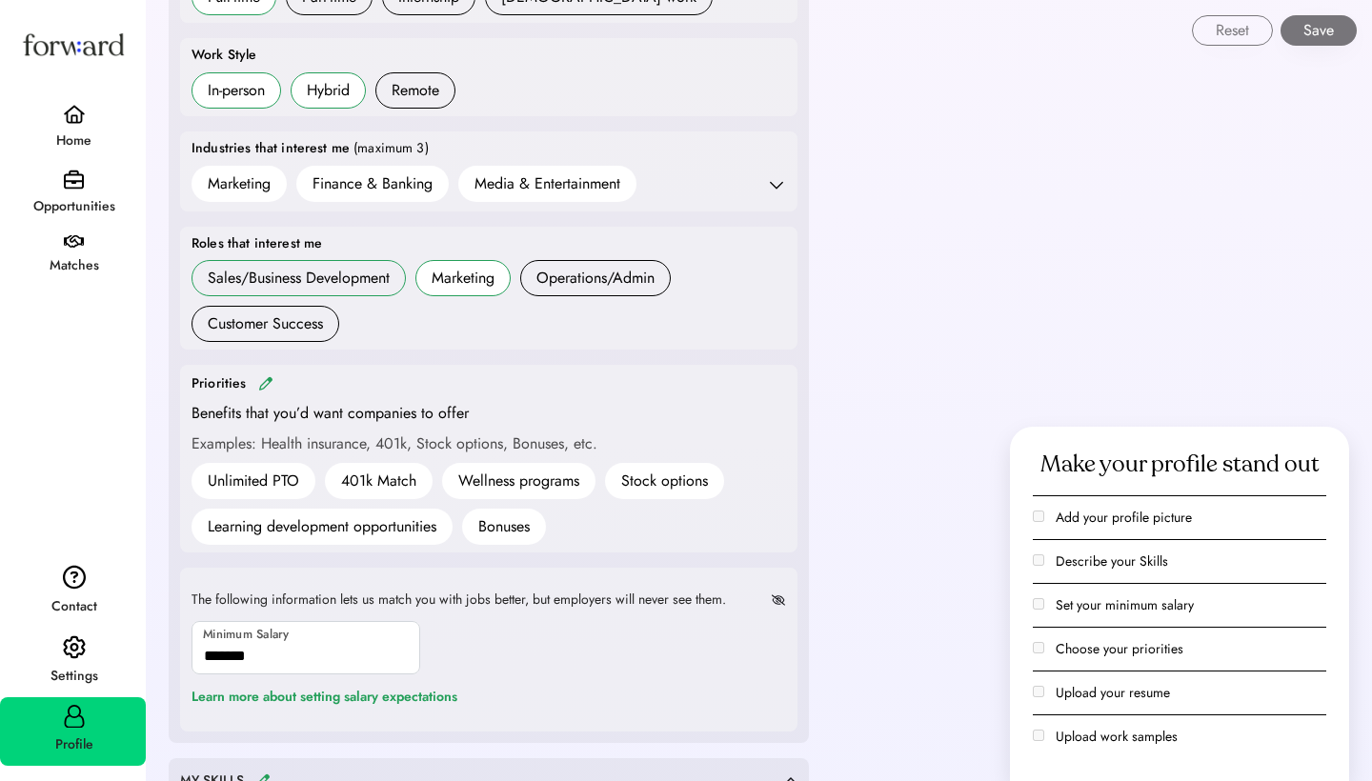
click at [270, 273] on div "Sales/Business Development" at bounding box center [299, 278] width 182 height 23
click at [558, 272] on div "Operations/Admin" at bounding box center [595, 278] width 118 height 23
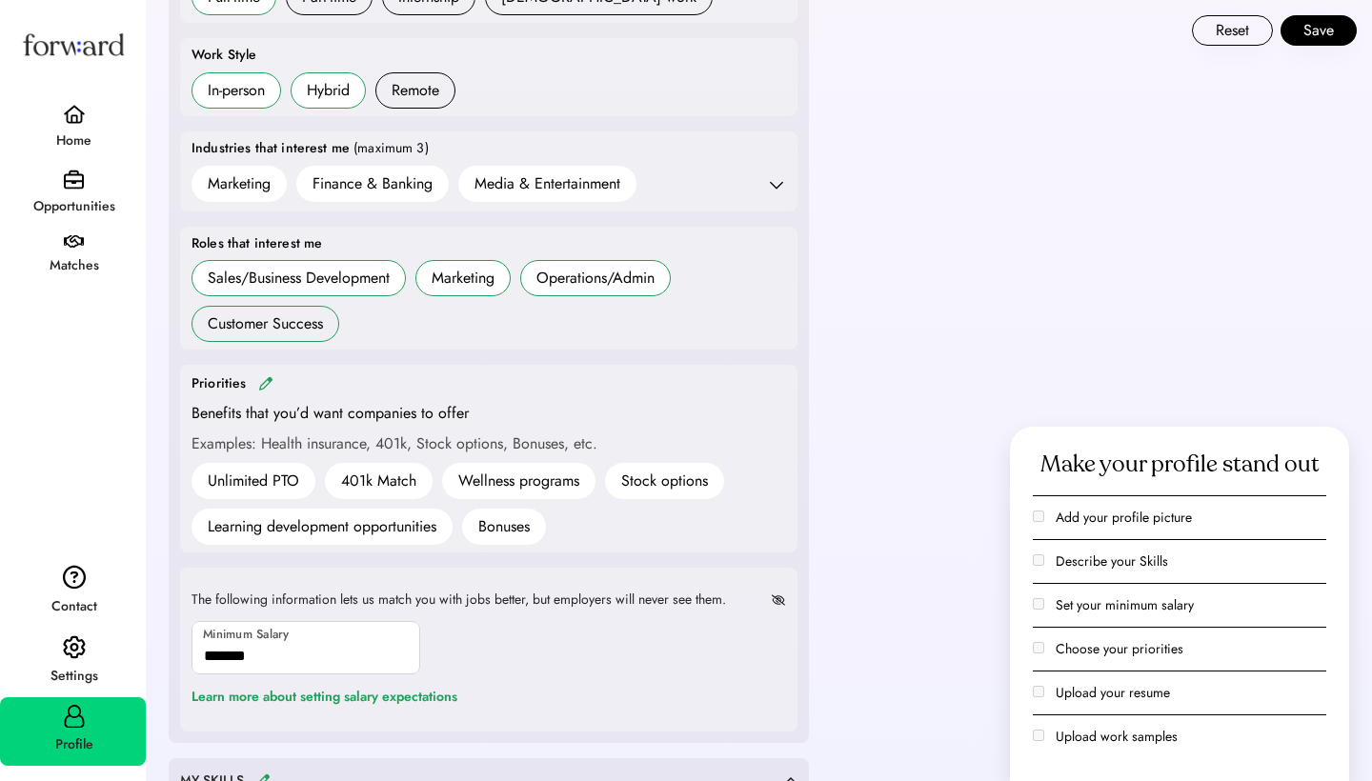
click at [326, 306] on h6 "Customer Success" at bounding box center [265, 324] width 148 height 36
click at [1319, 29] on button "Save" at bounding box center [1318, 30] width 76 height 30
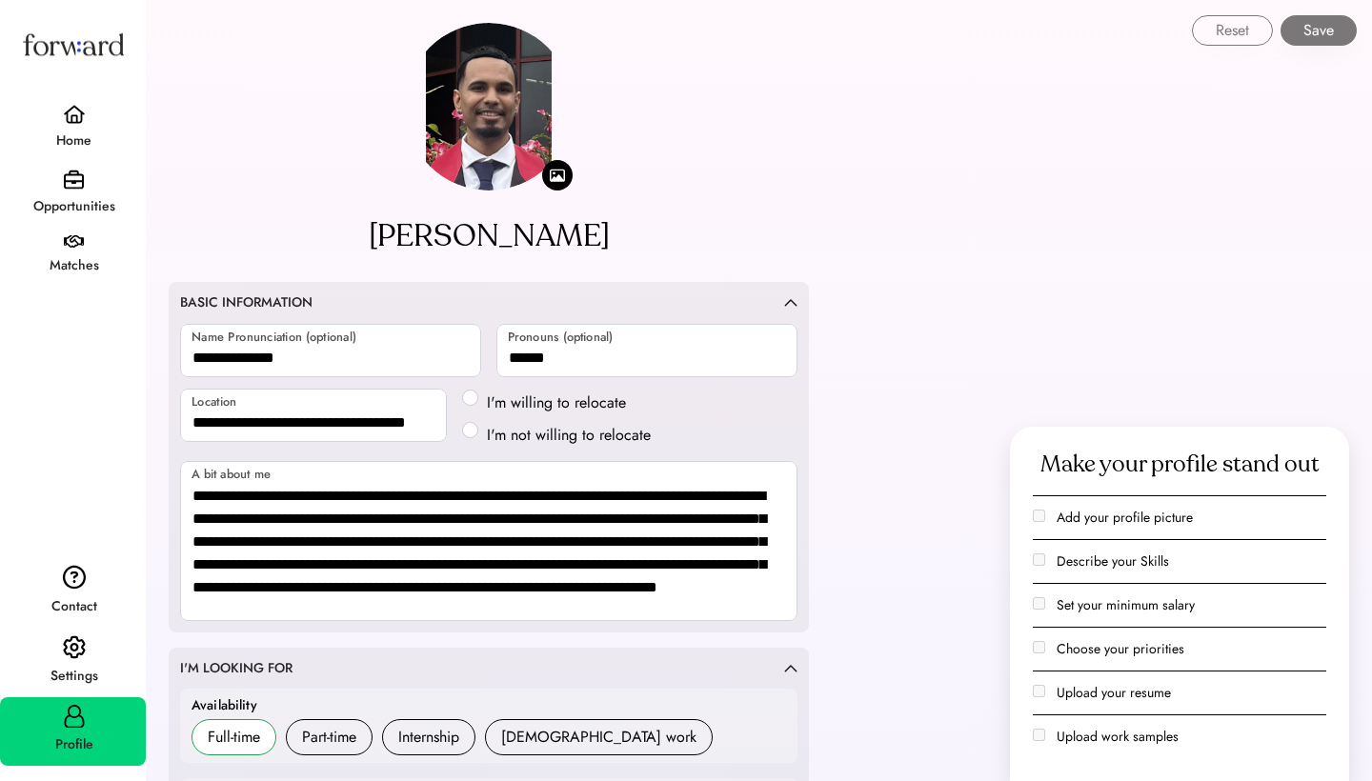
select select "*****"
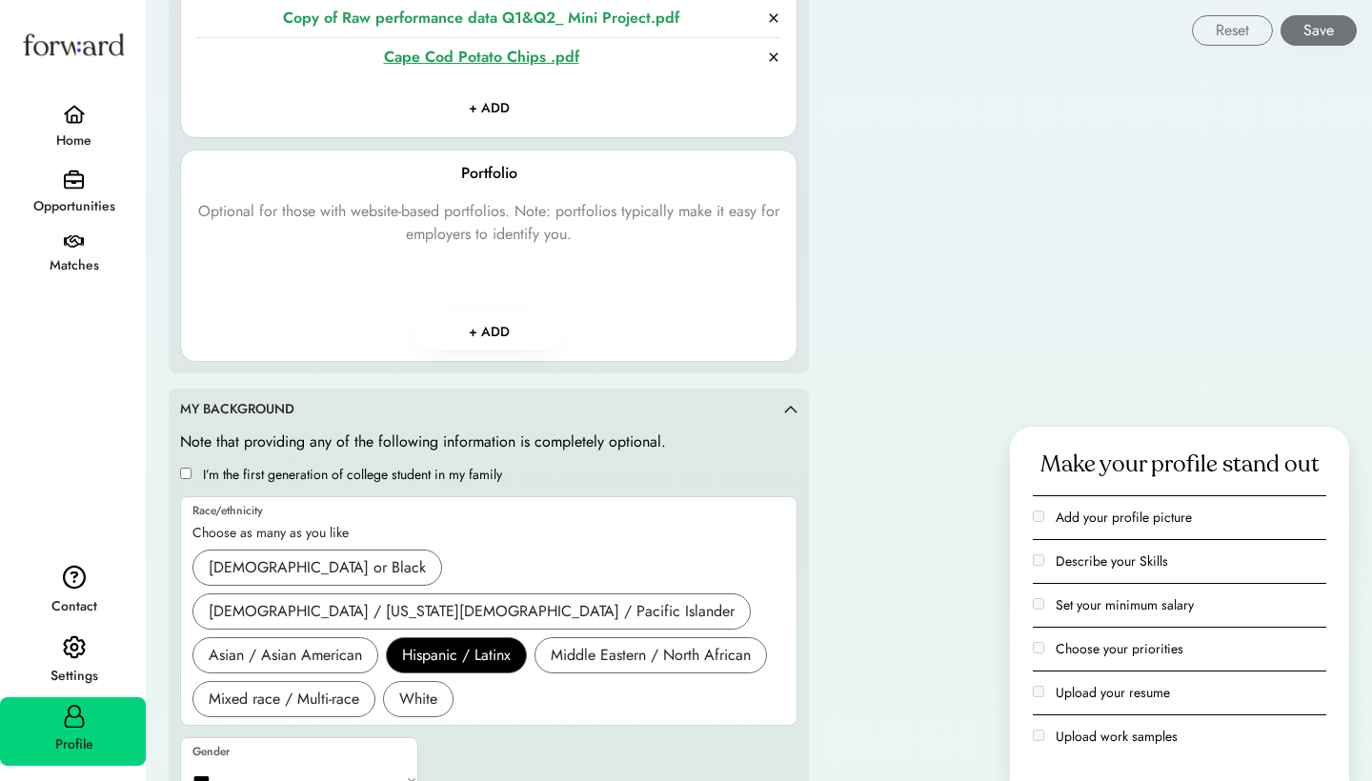
scroll to position [2930, 0]
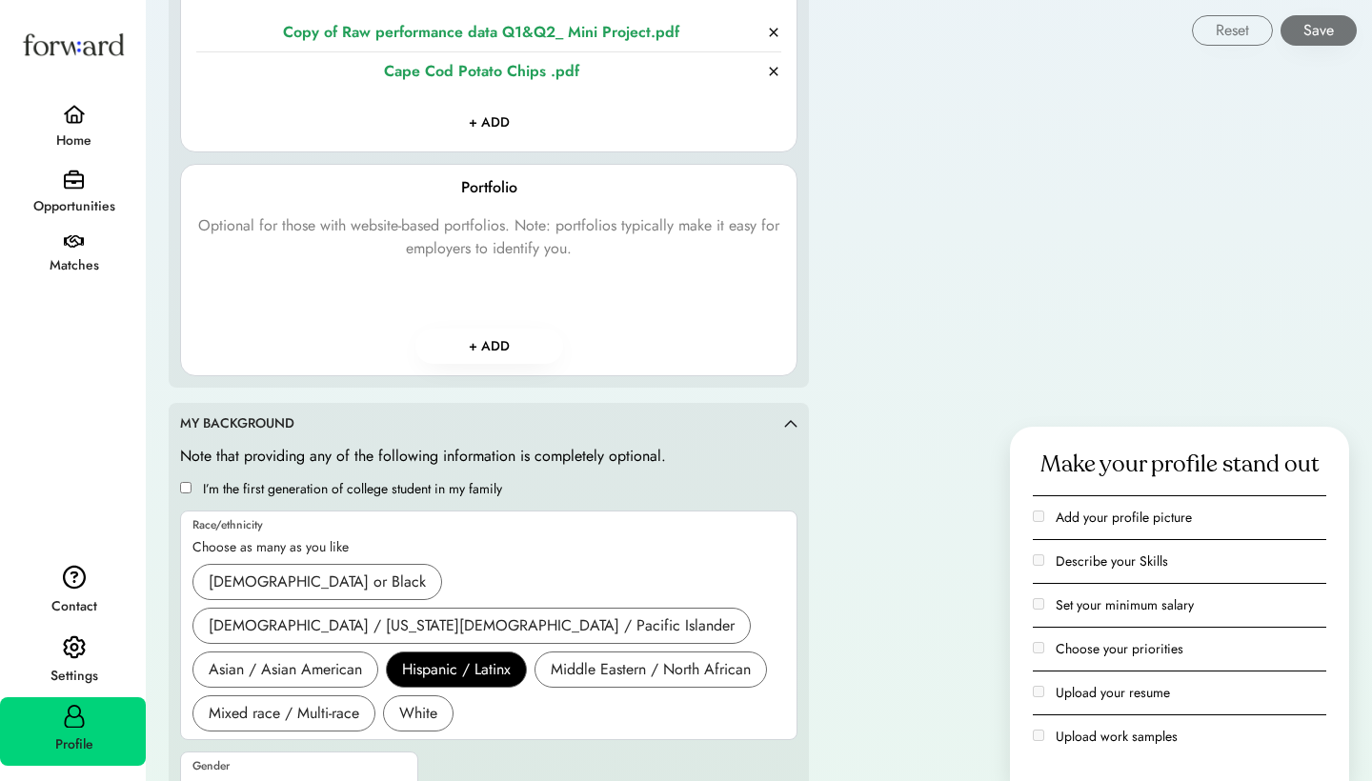
click at [86, 201] on div "Opportunities" at bounding box center [74, 206] width 144 height 23
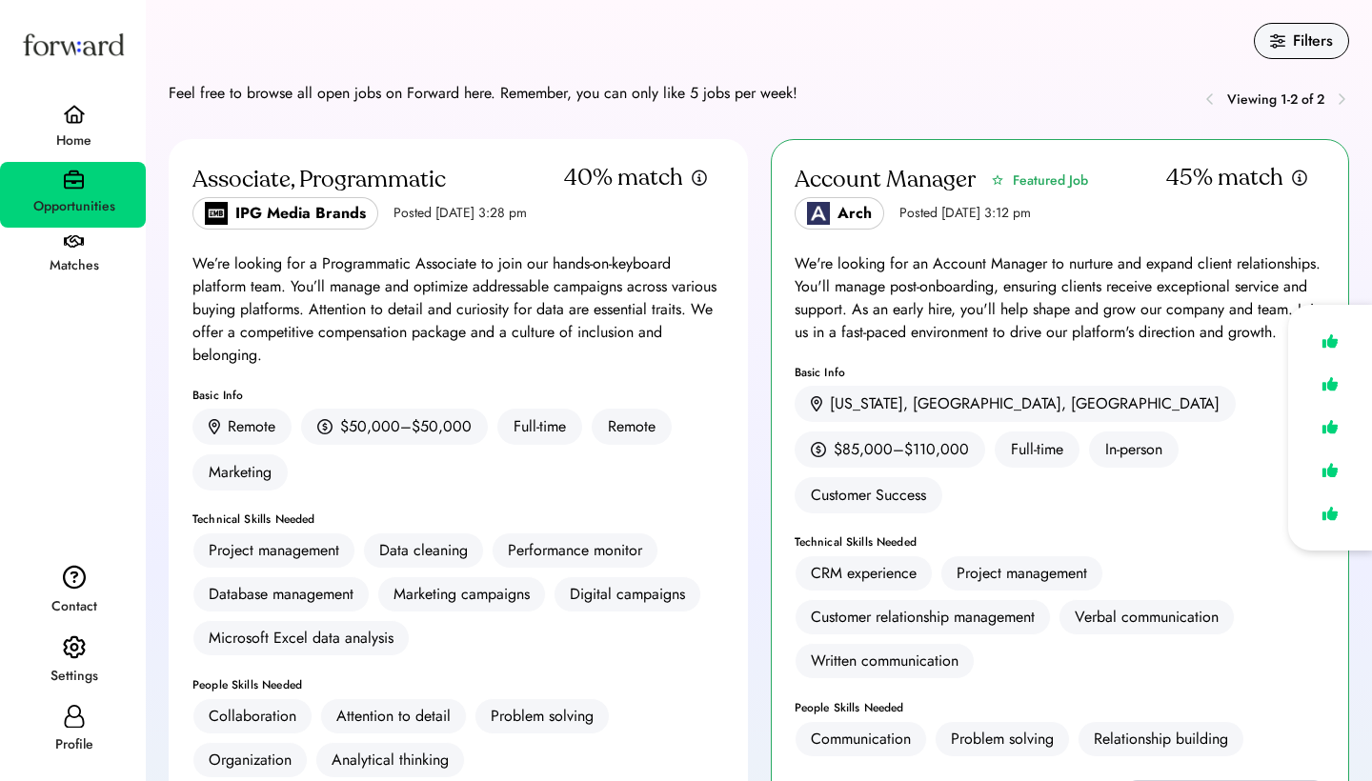
click at [87, 234] on div "Matches" at bounding box center [73, 257] width 146 height 59
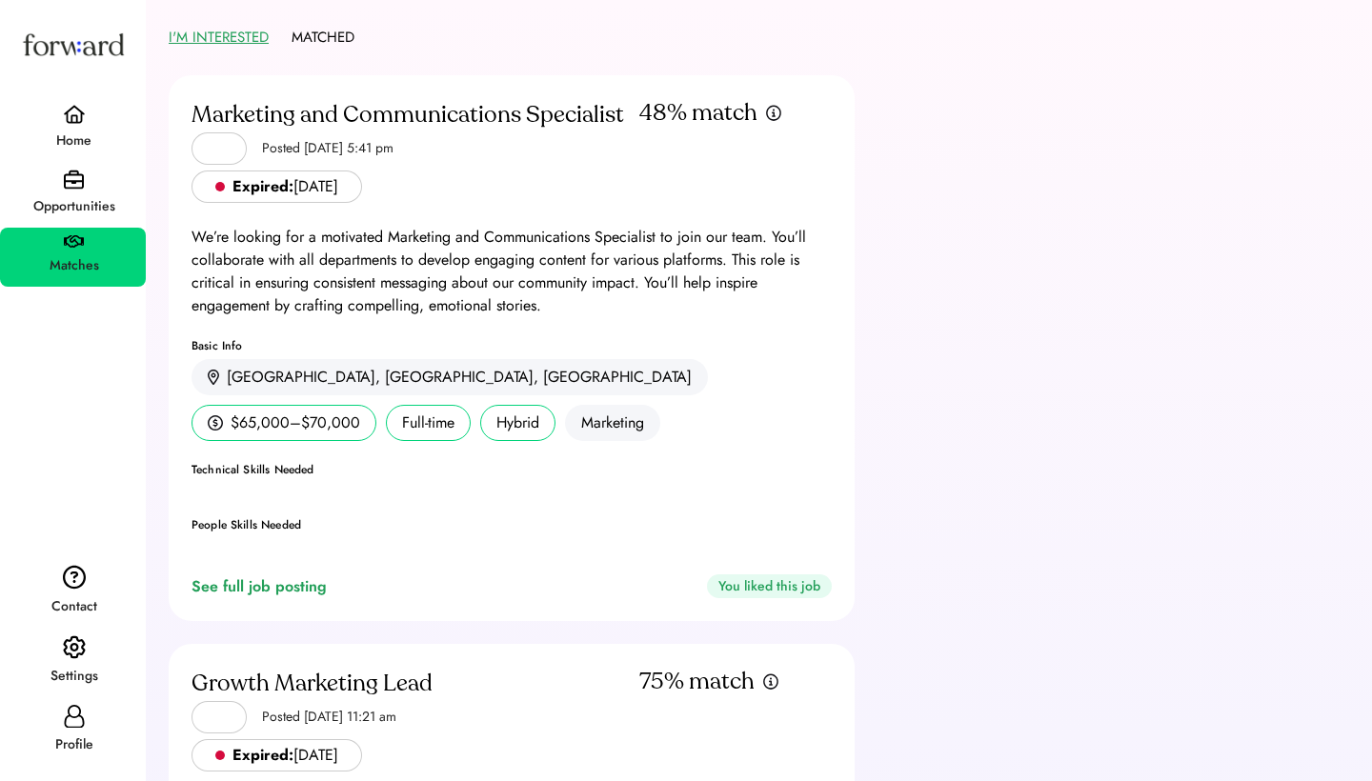
click at [96, 120] on div "Home" at bounding box center [73, 129] width 146 height 65
